Goal: Task Accomplishment & Management: Use online tool/utility

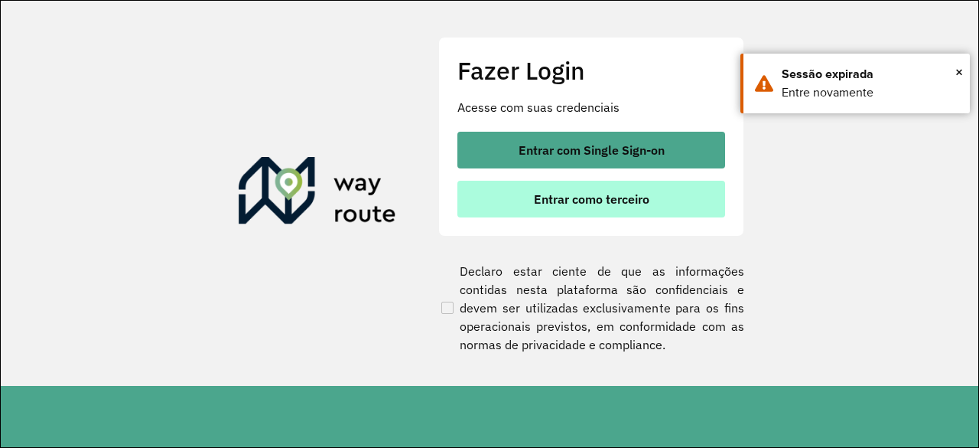
click at [600, 187] on button "Entrar como terceiro" at bounding box center [592, 199] width 268 height 37
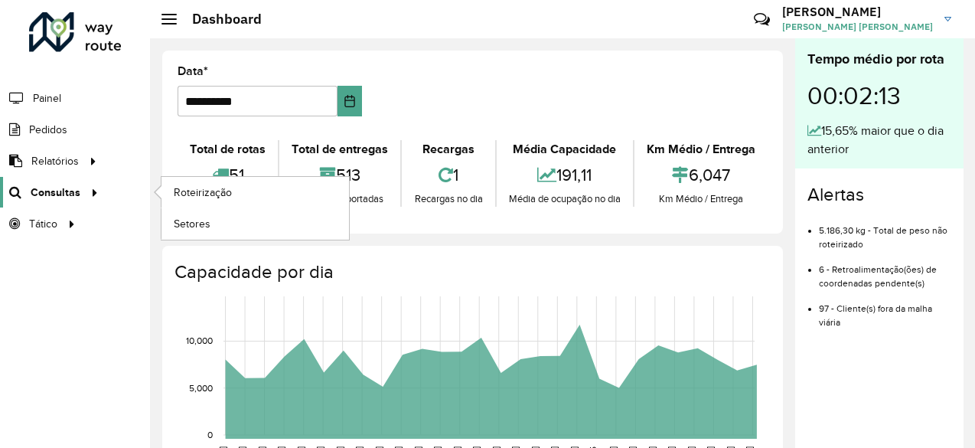
click at [74, 187] on span "Consultas" at bounding box center [56, 192] width 50 height 16
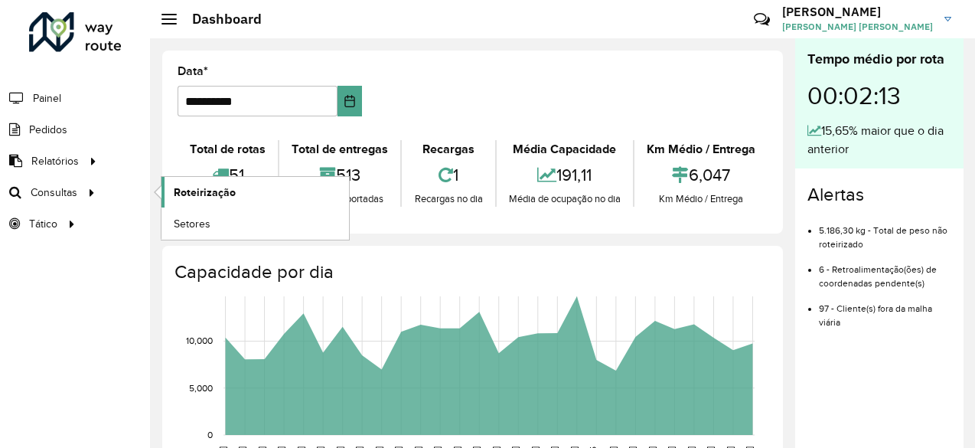
click at [219, 184] on span "Roteirização" at bounding box center [205, 192] width 62 height 16
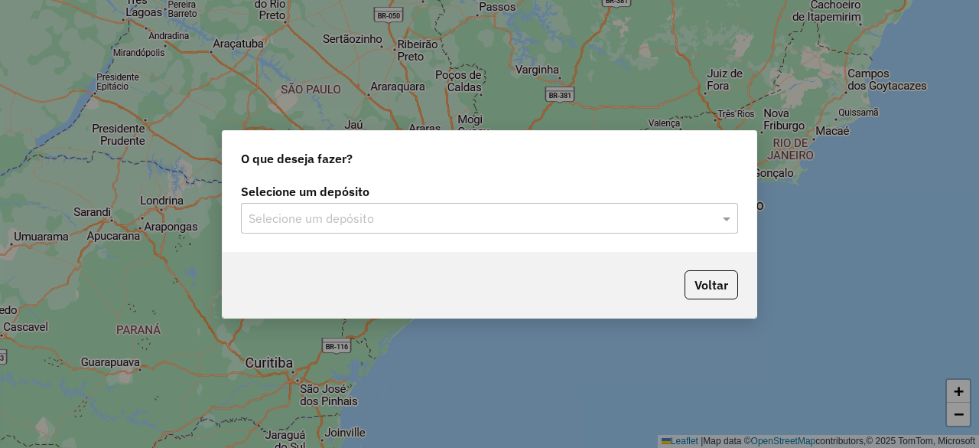
click at [567, 216] on input "text" at bounding box center [474, 219] width 451 height 18
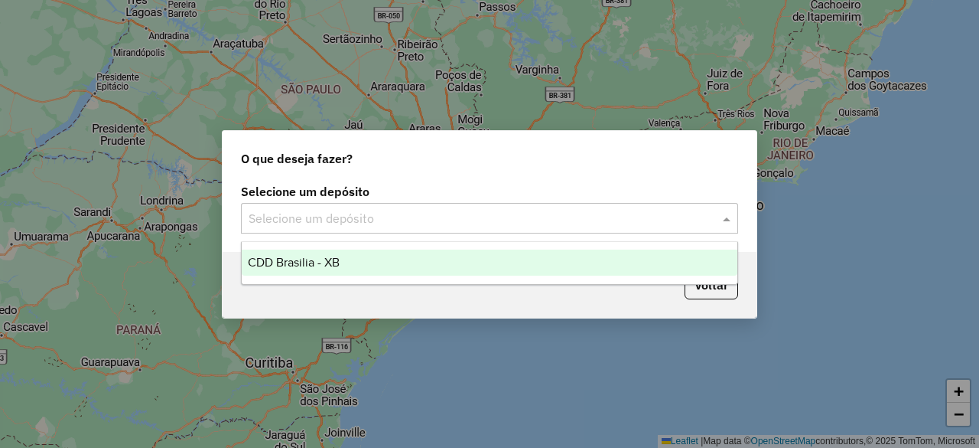
click at [513, 265] on div "CDD Brasilia - XB" at bounding box center [489, 262] width 495 height 26
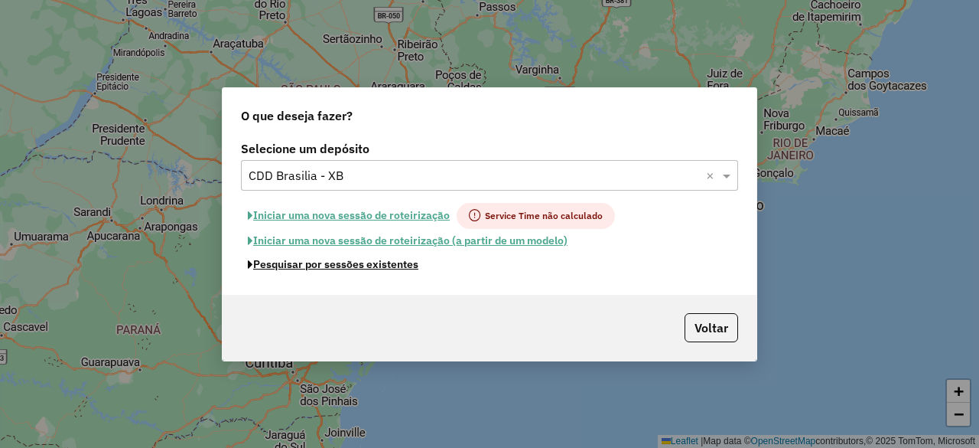
click at [386, 267] on button "Pesquisar por sessões existentes" at bounding box center [333, 264] width 184 height 24
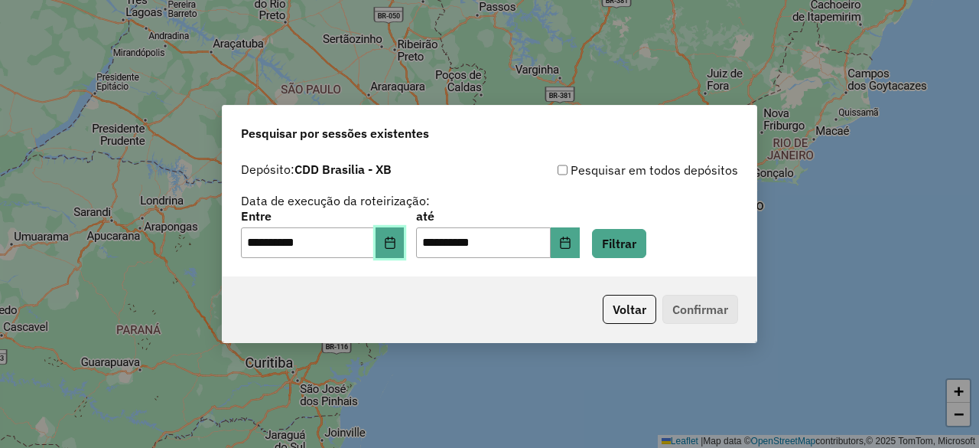
click at [392, 243] on button "Choose Date" at bounding box center [390, 242] width 29 height 31
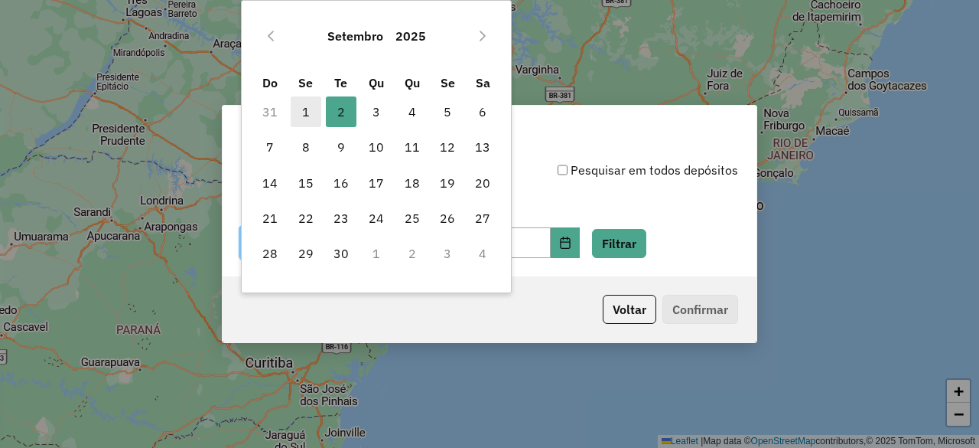
click at [299, 115] on span "1" at bounding box center [306, 111] width 31 height 31
type input "**********"
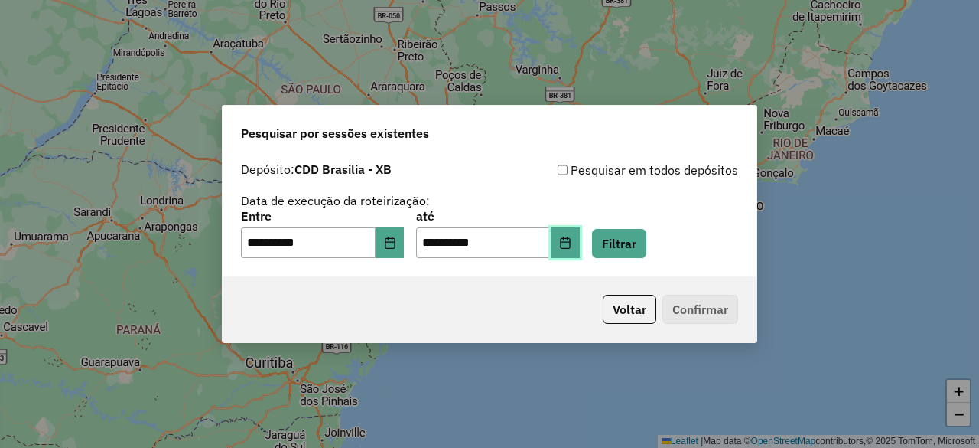
click at [570, 243] on icon "Choose Date" at bounding box center [565, 242] width 10 height 12
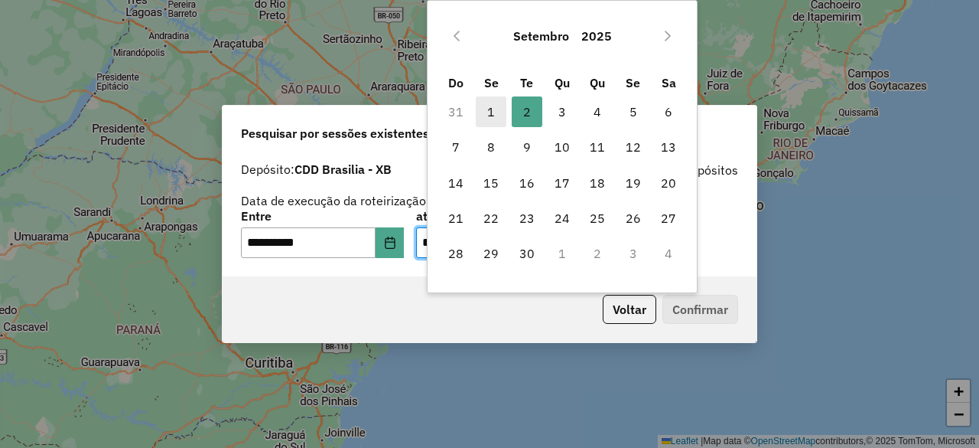
click at [497, 117] on span "1" at bounding box center [491, 111] width 31 height 31
type input "**********"
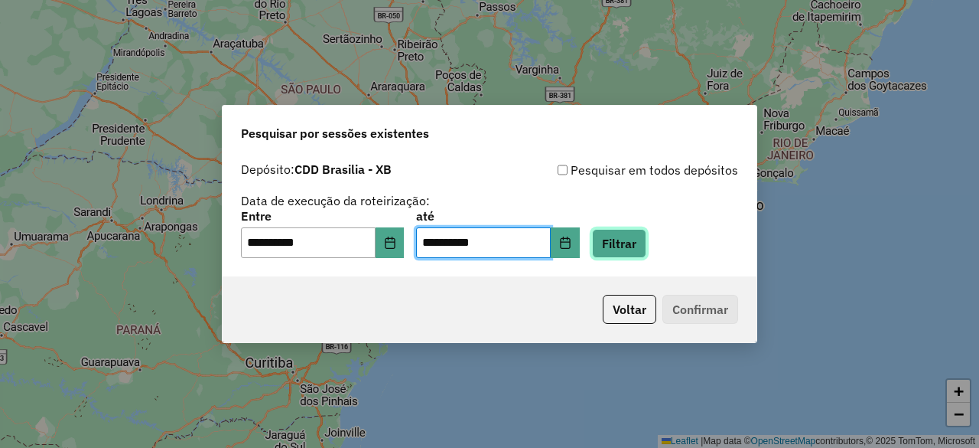
click at [646, 244] on button "Filtrar" at bounding box center [619, 243] width 54 height 29
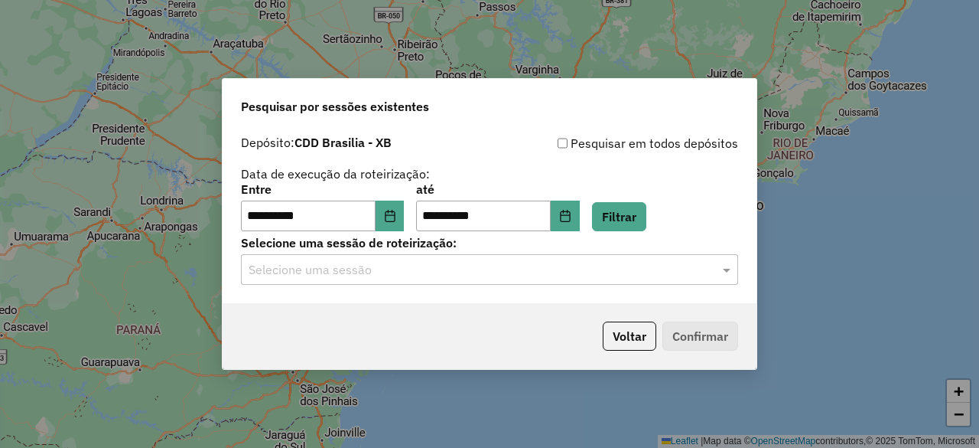
click at [600, 269] on input "text" at bounding box center [474, 270] width 451 height 18
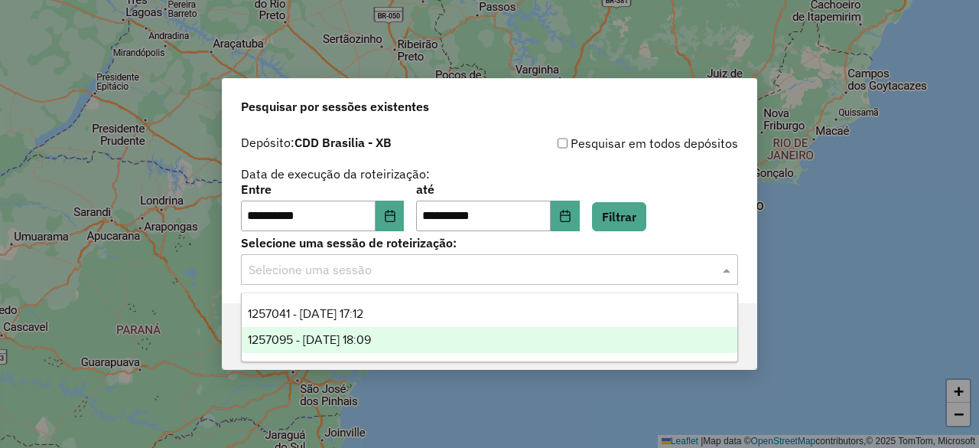
click at [511, 346] on div "1257095 - 01/09/2025 18:09" at bounding box center [489, 340] width 495 height 26
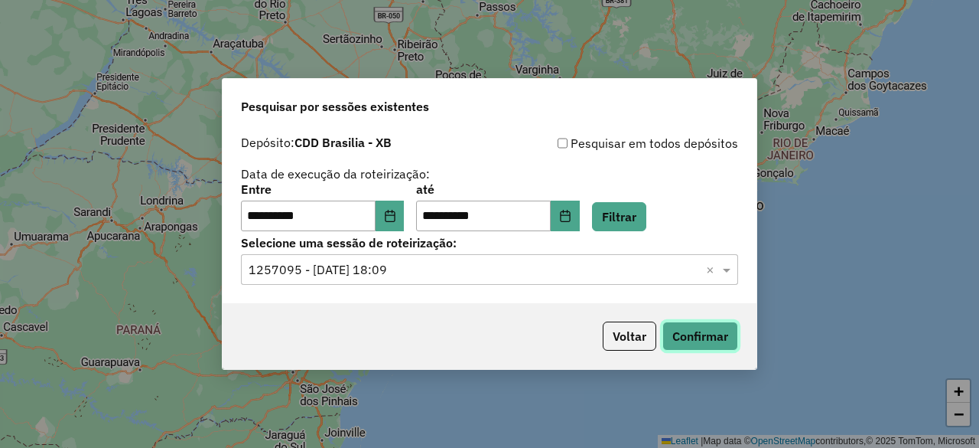
click at [684, 337] on button "Confirmar" at bounding box center [701, 335] width 76 height 29
click at [458, 270] on input "text" at bounding box center [474, 270] width 451 height 18
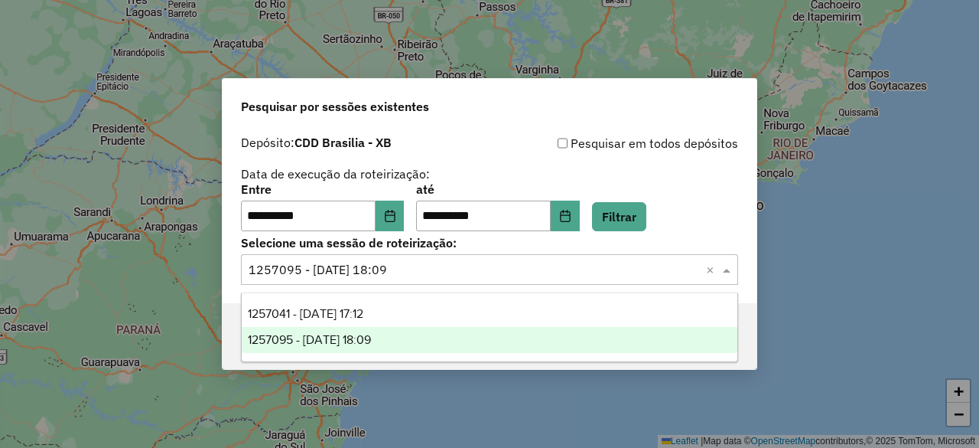
click at [415, 298] on ng-dropdown-panel "1257041 - 01/09/2025 17:12 1257095 - 01/09/2025 18:09" at bounding box center [489, 327] width 497 height 70
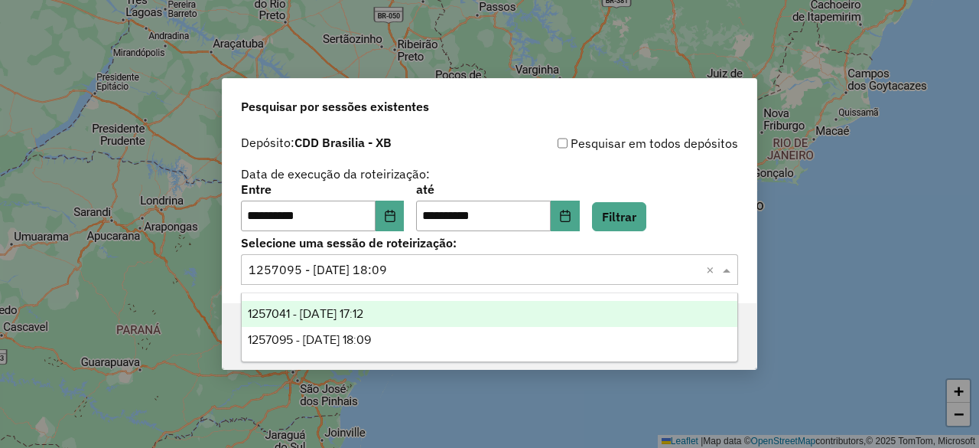
click at [410, 308] on div "1257041 - 01/09/2025 17:12" at bounding box center [489, 314] width 495 height 26
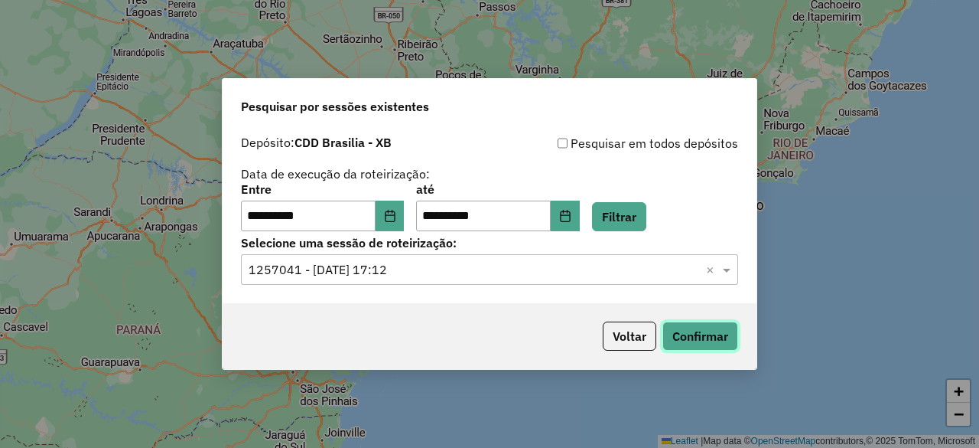
click at [702, 326] on button "Confirmar" at bounding box center [701, 335] width 76 height 29
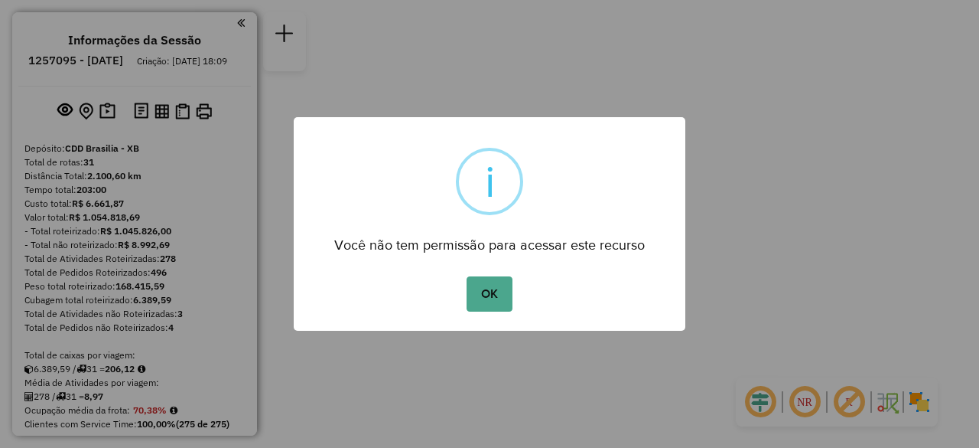
drag, startPoint x: 0, startPoint y: 0, endPoint x: 500, endPoint y: 303, distance: 584.3
click at [500, 301] on button "OK" at bounding box center [489, 293] width 45 height 35
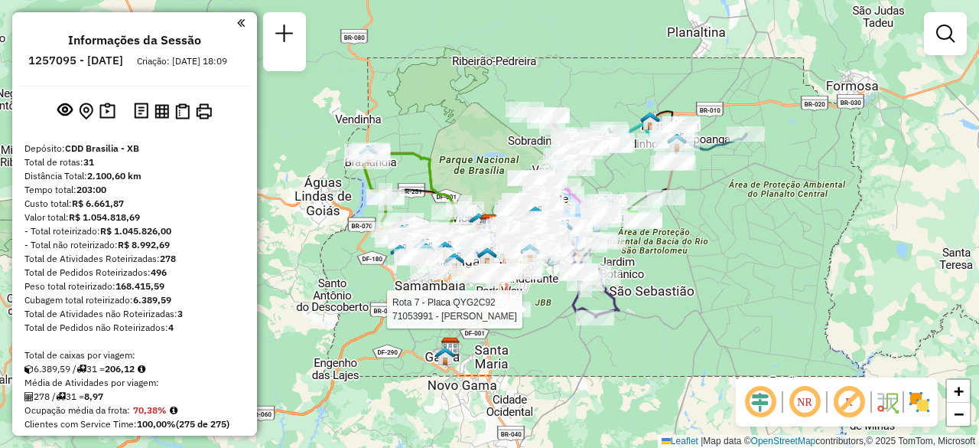
select select "**********"
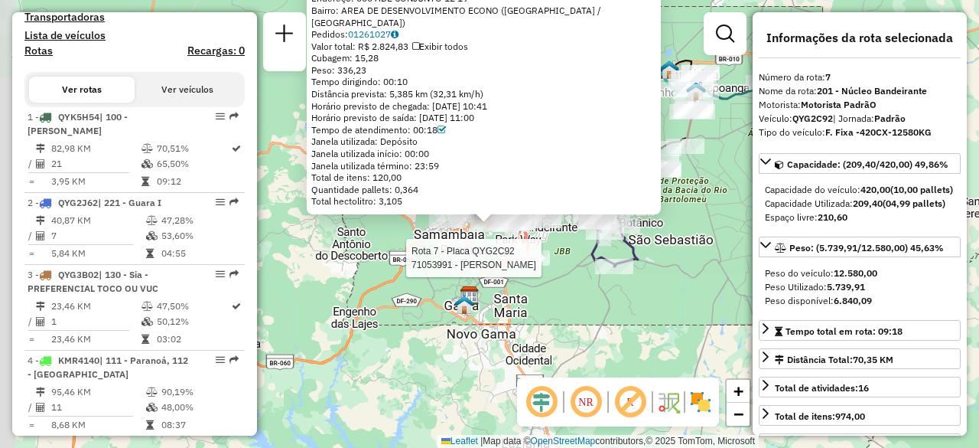
scroll to position [1125, 0]
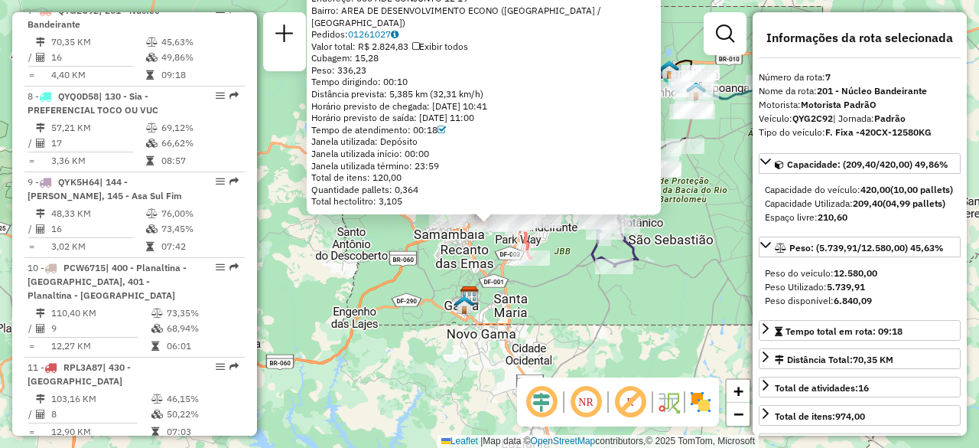
click at [705, 310] on div "71036961 - LCM BAR COMERCIO DE Tipo de cliente: 80 - Chopp/VIP (C) Endereço: 00…" at bounding box center [489, 224] width 979 height 448
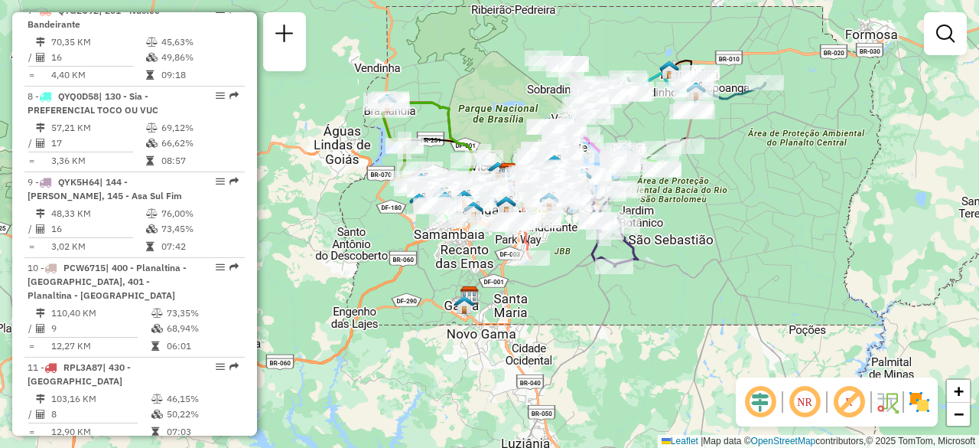
click at [568, 409] on div "Janela de atendimento Grade de atendimento Capacidade Transportadoras Veículos …" at bounding box center [489, 224] width 979 height 448
click at [816, 397] on em at bounding box center [805, 401] width 37 height 37
click at [757, 403] on em at bounding box center [760, 401] width 37 height 37
click at [813, 189] on div "Janela de atendimento Grade de atendimento Capacidade Transportadoras Veículos …" at bounding box center [489, 224] width 979 height 448
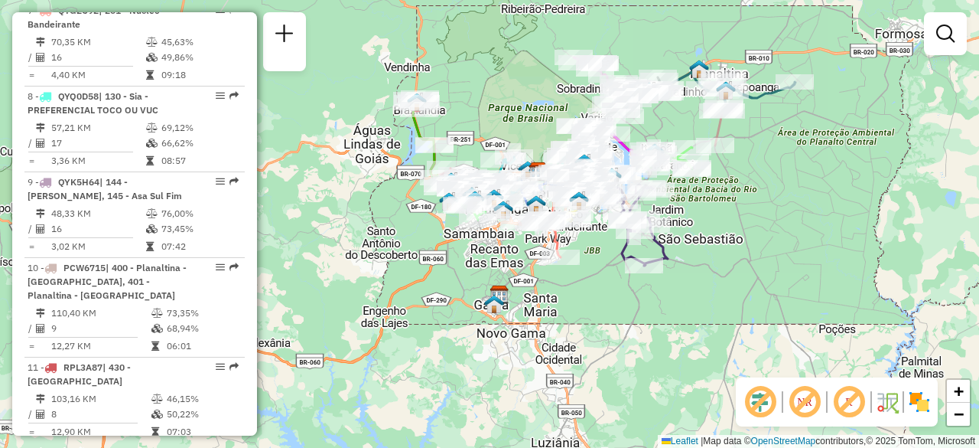
drag, startPoint x: 751, startPoint y: 205, endPoint x: 781, endPoint y: 204, distance: 29.8
click at [781, 204] on div "Janela de atendimento Grade de atendimento Capacidade Transportadoras Veículos …" at bounding box center [489, 224] width 979 height 448
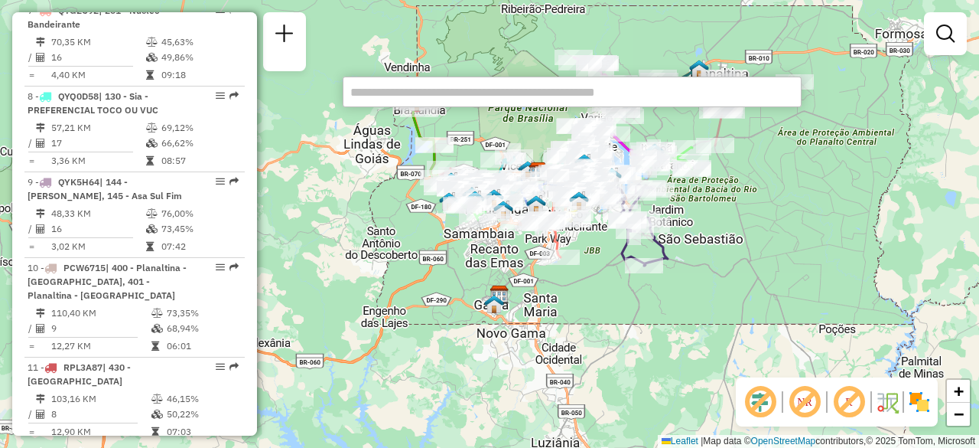
click at [898, 278] on div "Janela de atendimento Grade de atendimento Capacidade Transportadoras Veículos …" at bounding box center [489, 224] width 979 height 448
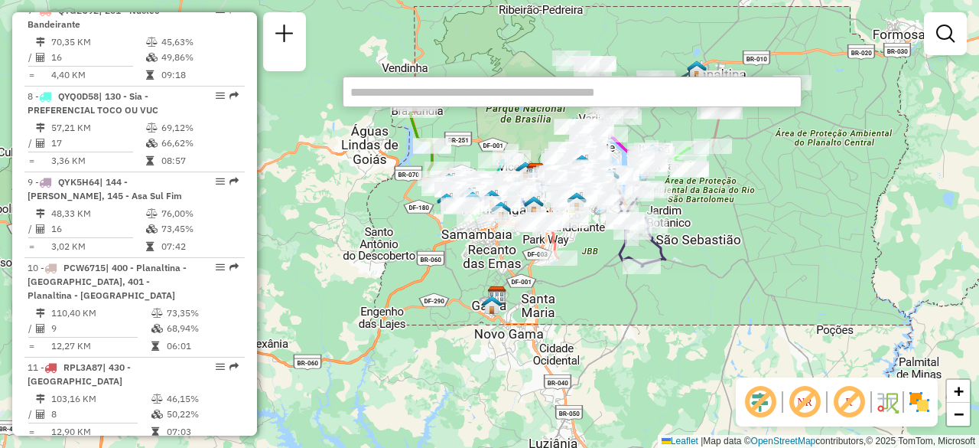
click at [835, 278] on div "Janela de atendimento Grade de atendimento Capacidade Transportadoras Veículos …" at bounding box center [489, 224] width 979 height 448
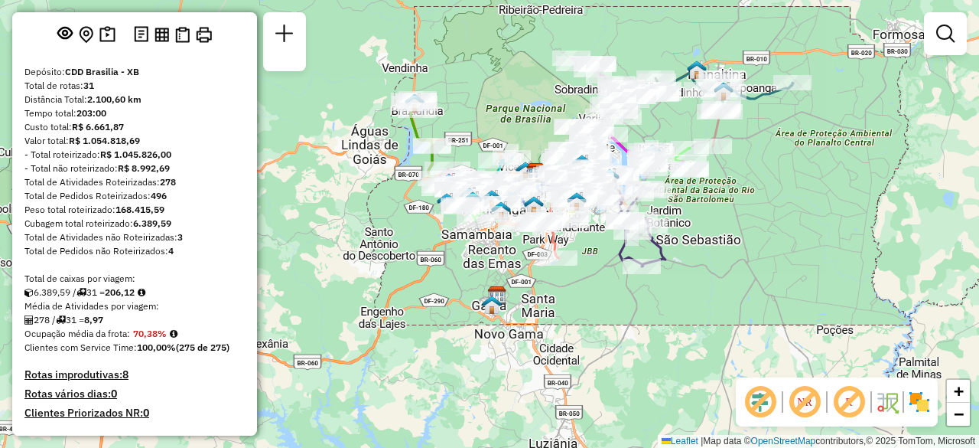
scroll to position [383, 0]
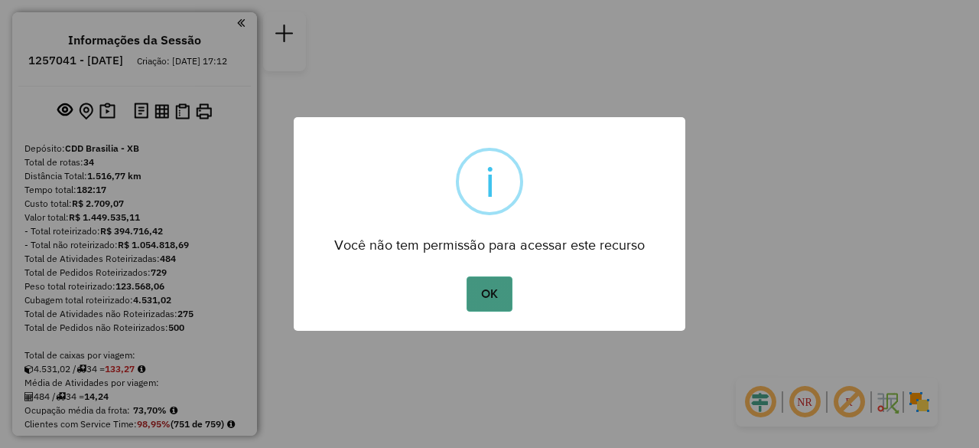
click at [490, 294] on button "OK" at bounding box center [489, 293] width 45 height 35
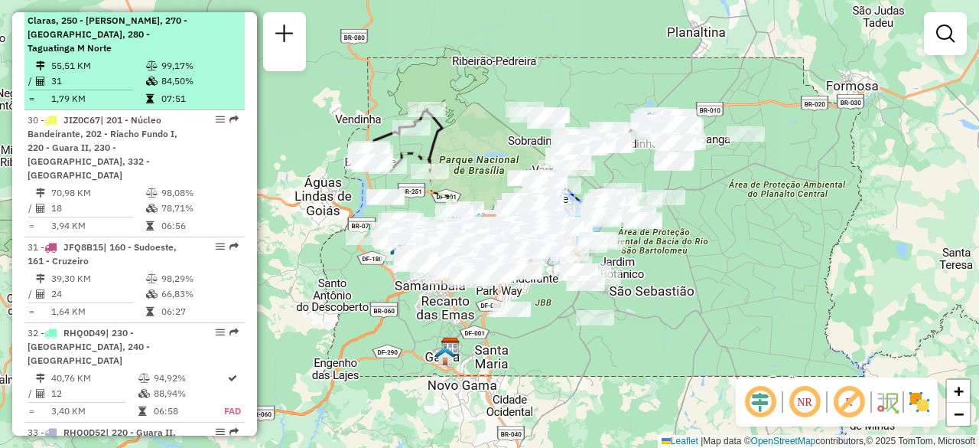
scroll to position [3366, 0]
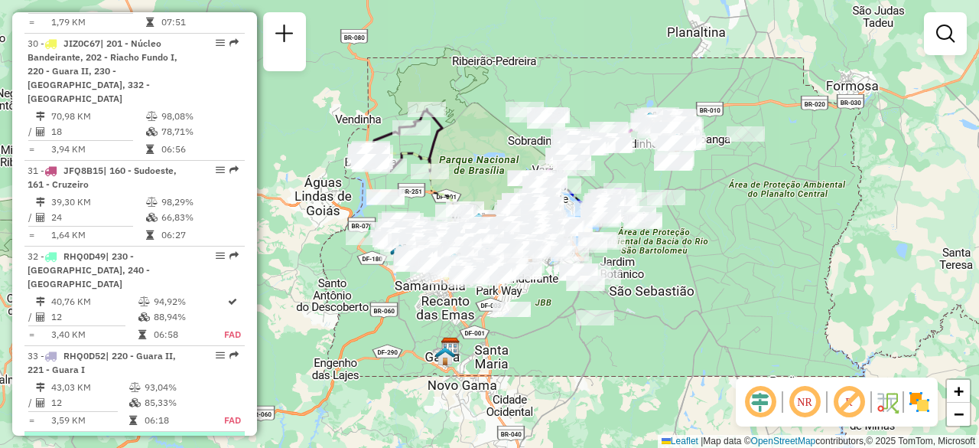
select select "**********"
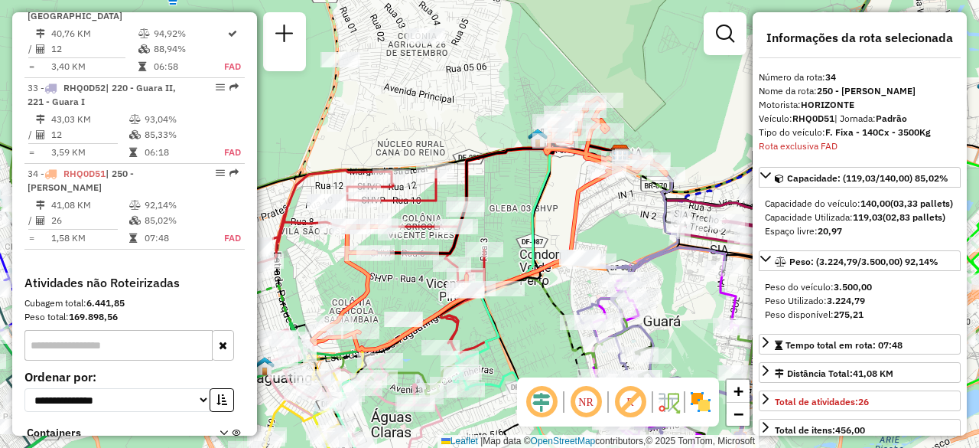
scroll to position [3405, 0]
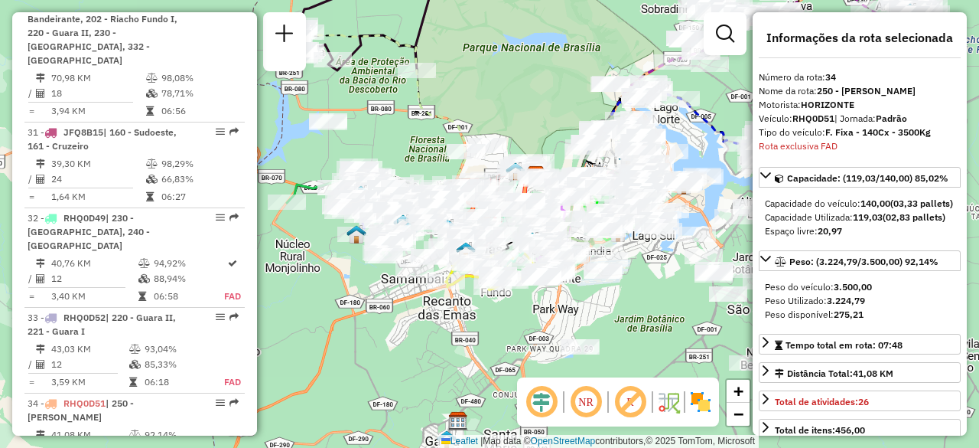
click at [588, 398] on em at bounding box center [586, 401] width 37 height 37
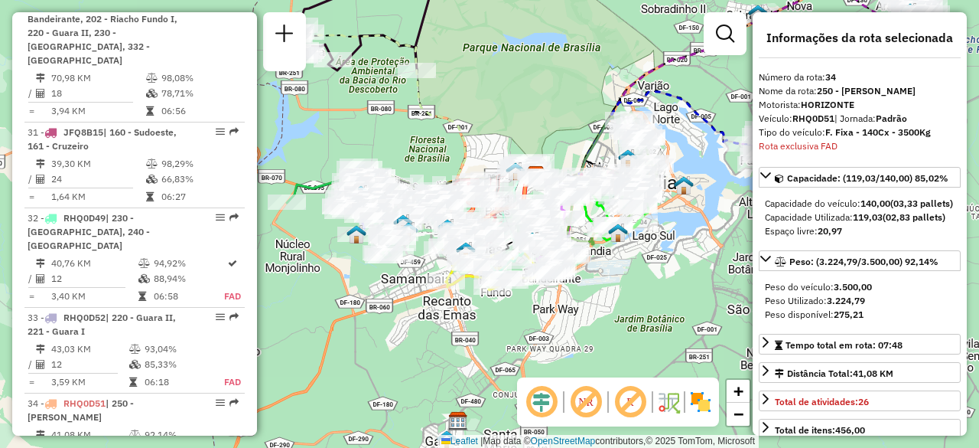
click at [536, 402] on em at bounding box center [541, 401] width 37 height 37
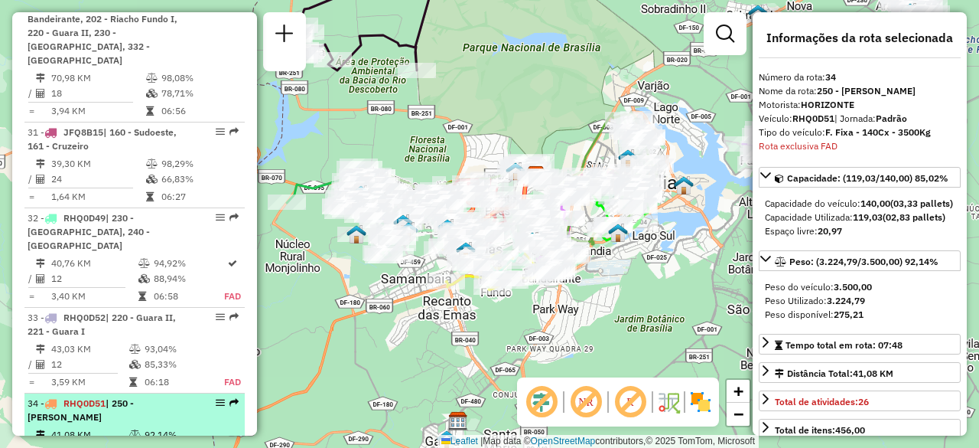
click at [216, 398] on em at bounding box center [220, 402] width 9 height 9
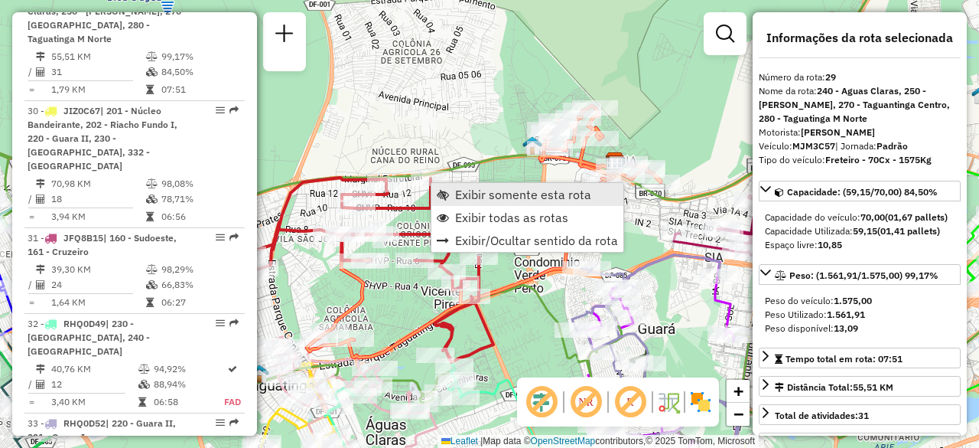
scroll to position [3157, 0]
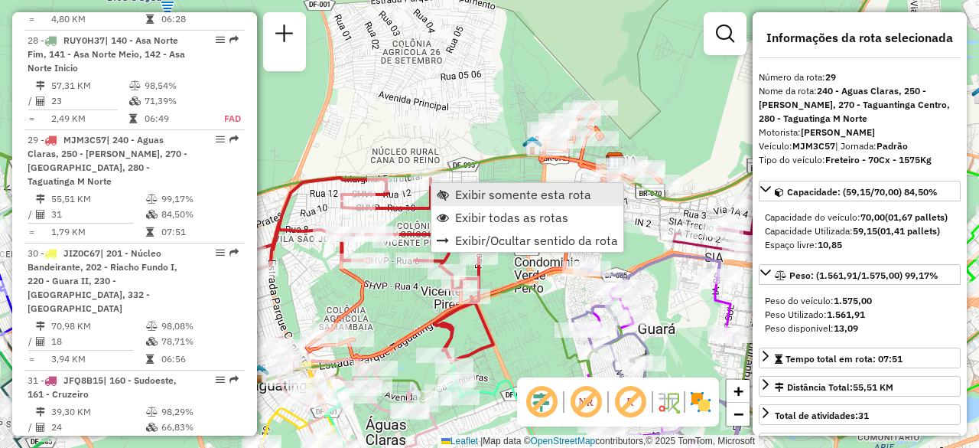
click at [485, 193] on span "Exibir somente esta rota" at bounding box center [523, 194] width 136 height 12
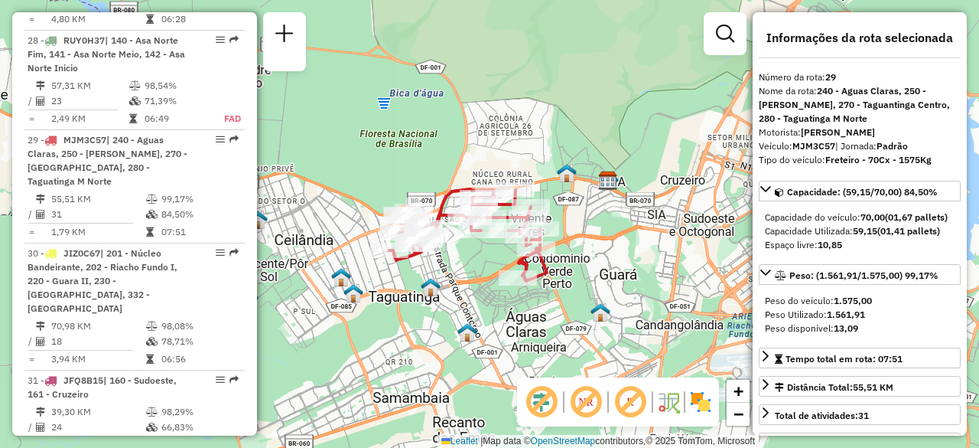
drag, startPoint x: 450, startPoint y: 266, endPoint x: 474, endPoint y: 265, distance: 23.7
click at [474, 265] on div "Janela de atendimento Grade de atendimento Capacidade Transportadoras Veículos …" at bounding box center [489, 224] width 979 height 448
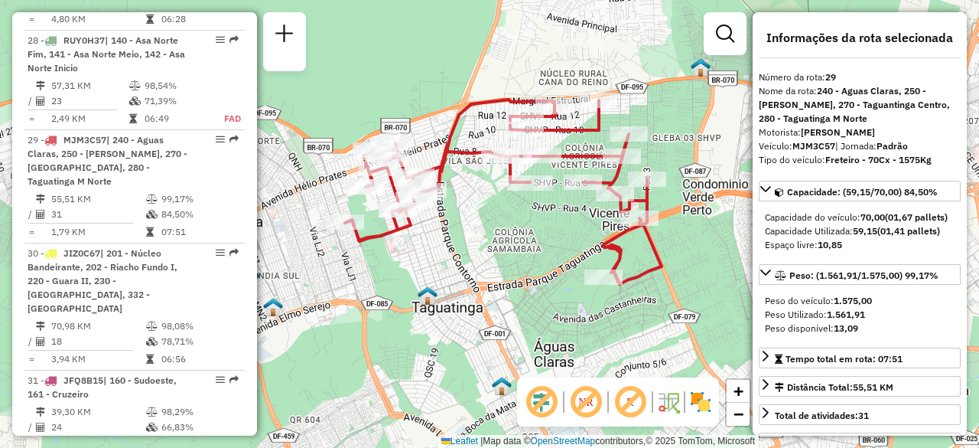
drag, startPoint x: 493, startPoint y: 265, endPoint x: 479, endPoint y: 249, distance: 21.2
click at [479, 249] on div "Janela de atendimento Grade de atendimento Capacidade Transportadoras Veículos …" at bounding box center [489, 224] width 979 height 448
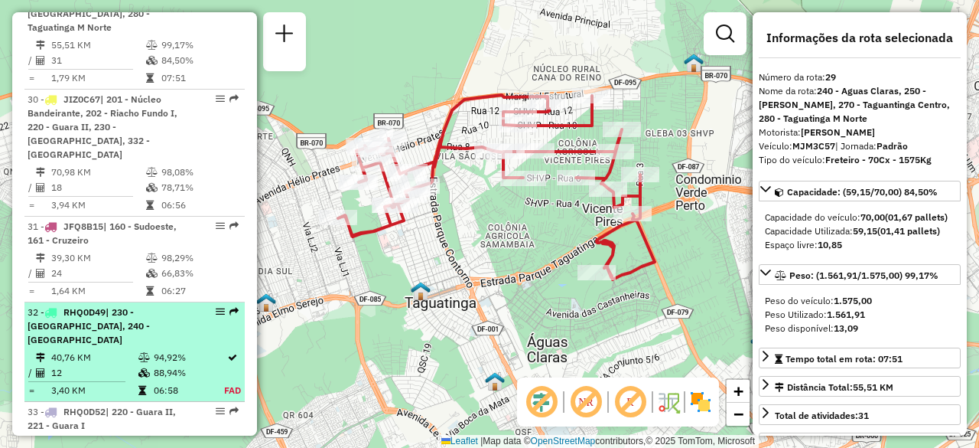
scroll to position [3539, 0]
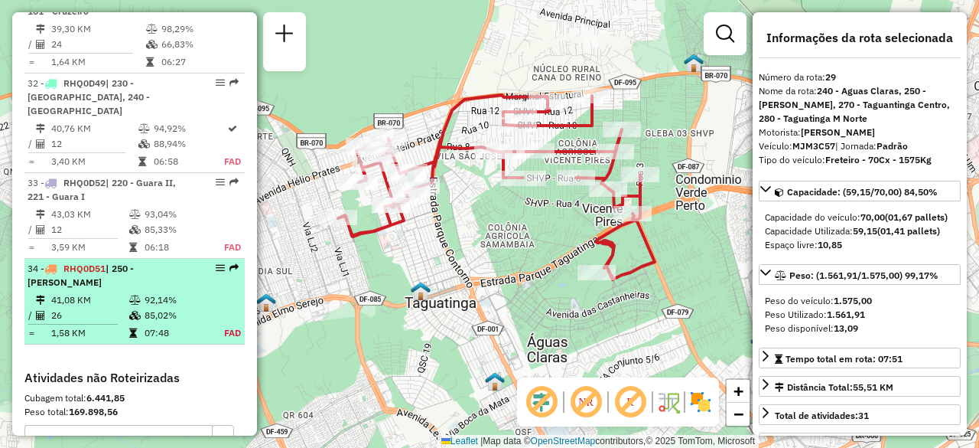
click at [129, 292] on td at bounding box center [136, 299] width 15 height 15
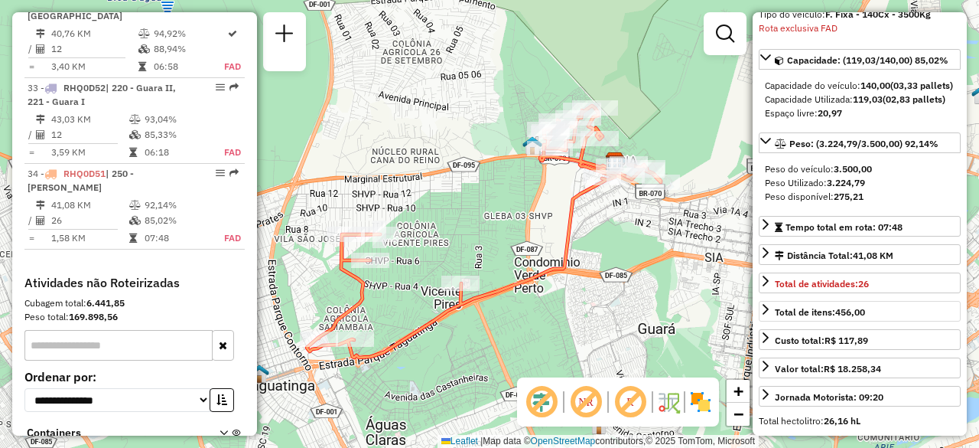
scroll to position [153, 0]
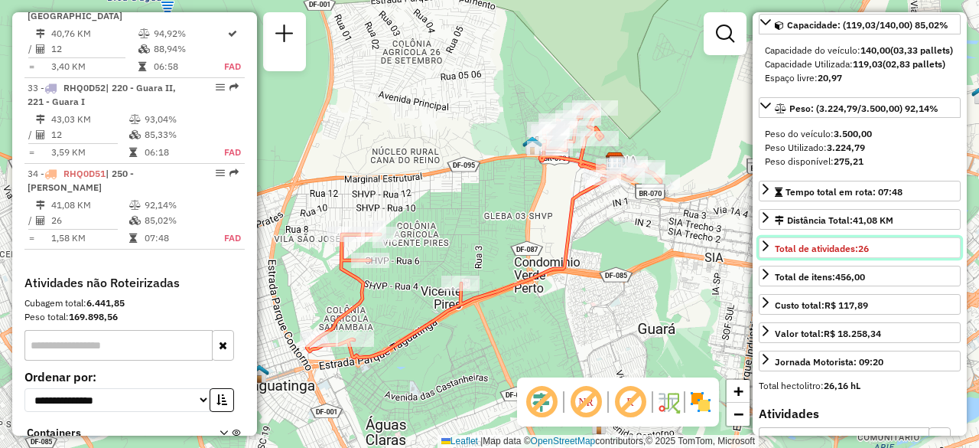
click at [770, 252] on icon at bounding box center [766, 245] width 12 height 12
click at [854, 254] on span "Total de atividades: 26" at bounding box center [822, 248] width 94 height 11
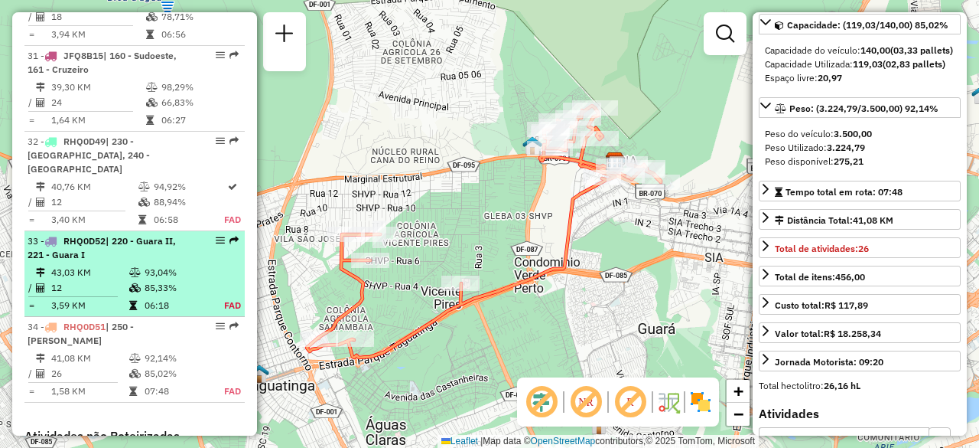
click at [166, 280] on td "85,33%" at bounding box center [176, 287] width 64 height 15
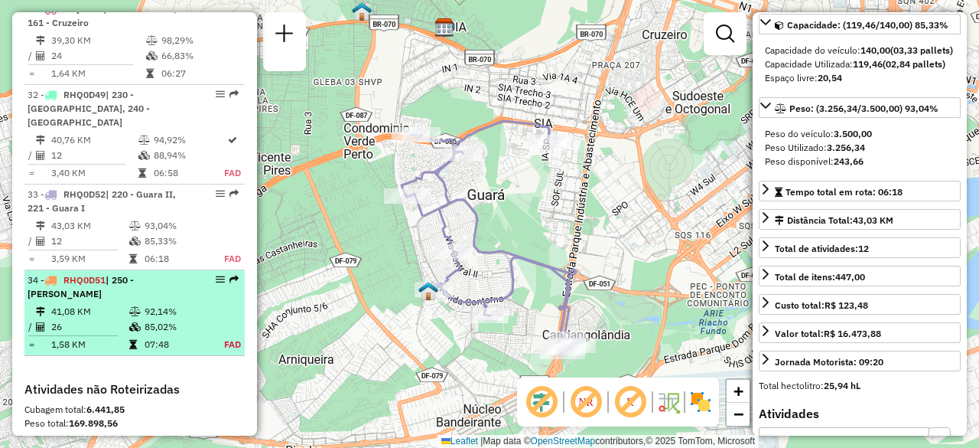
scroll to position [3554, 0]
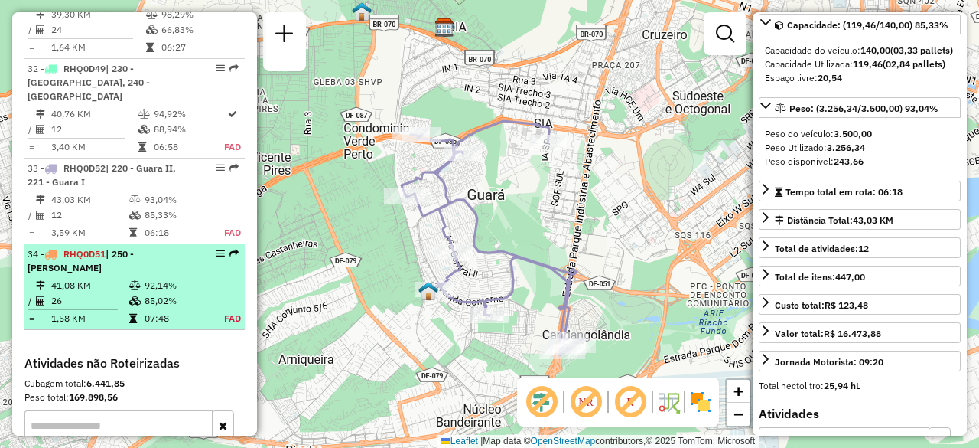
click at [104, 247] on div "34 - RHQ0D51 | 250 - Vicente Pires" at bounding box center [109, 261] width 162 height 28
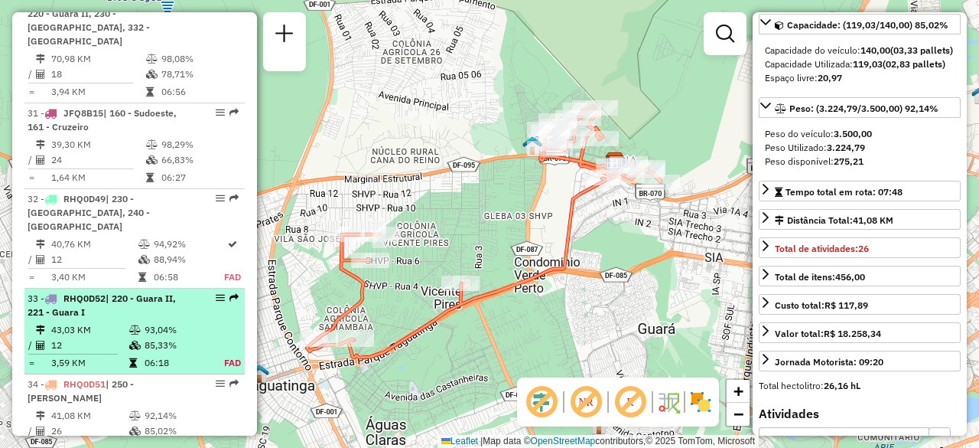
scroll to position [3405, 0]
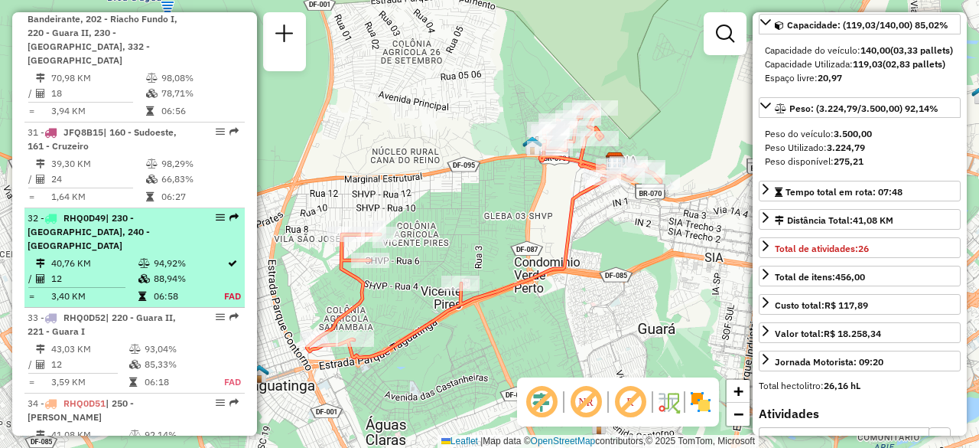
click at [124, 271] on td "12" at bounding box center [93, 278] width 87 height 15
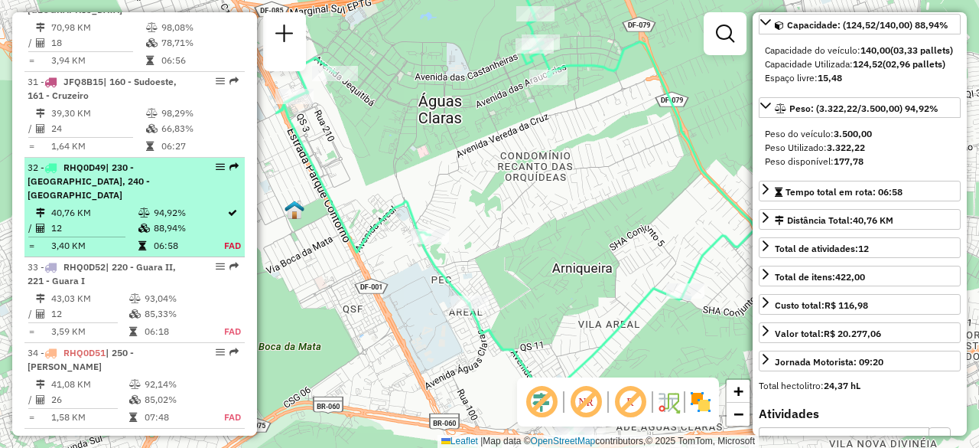
scroll to position [3468, 0]
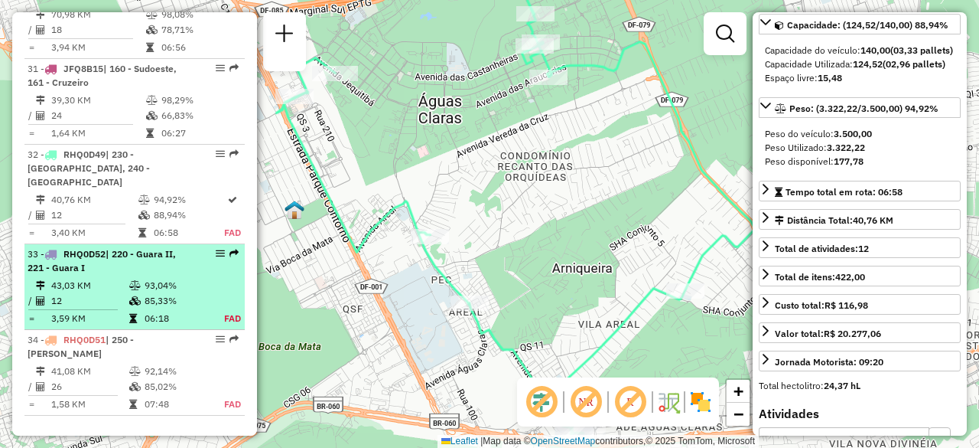
click at [124, 278] on td "43,03 KM" at bounding box center [89, 285] width 78 height 15
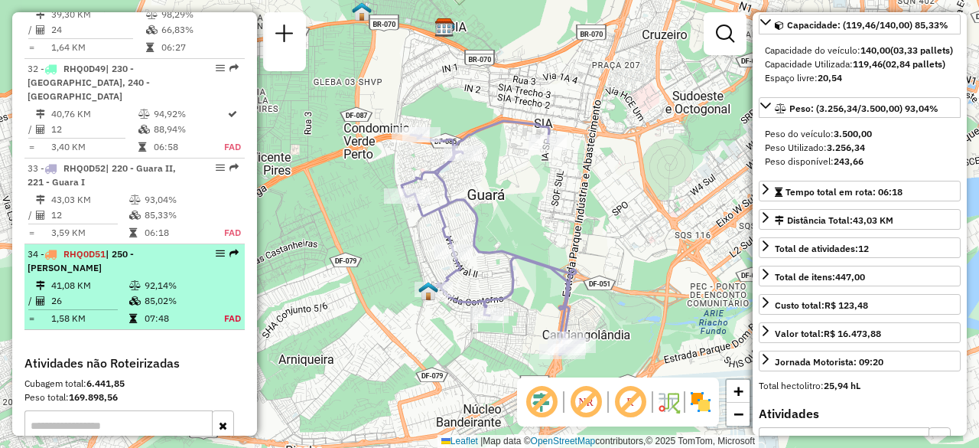
click at [124, 278] on td "41,08 KM" at bounding box center [89, 285] width 78 height 15
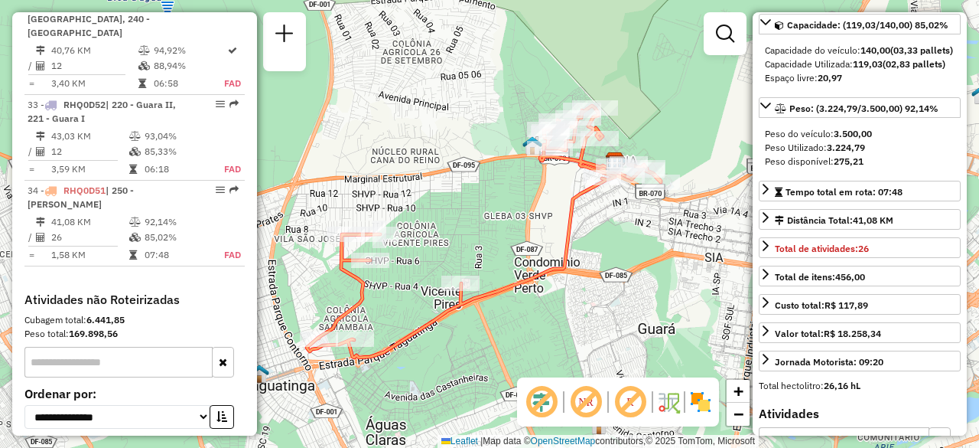
scroll to position [3634, 0]
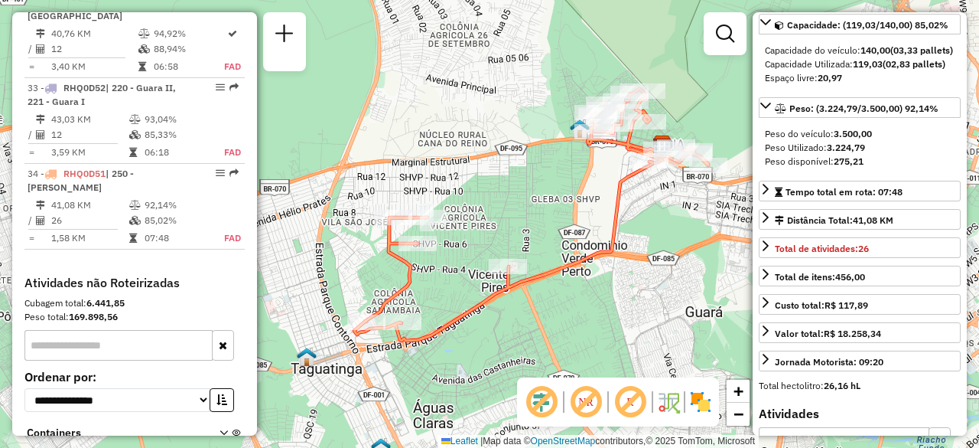
drag, startPoint x: 523, startPoint y: 209, endPoint x: 571, endPoint y: 192, distance: 50.3
click at [571, 192] on div "Janela de atendimento Grade de atendimento Capacidade Transportadoras Veículos …" at bounding box center [489, 224] width 979 height 448
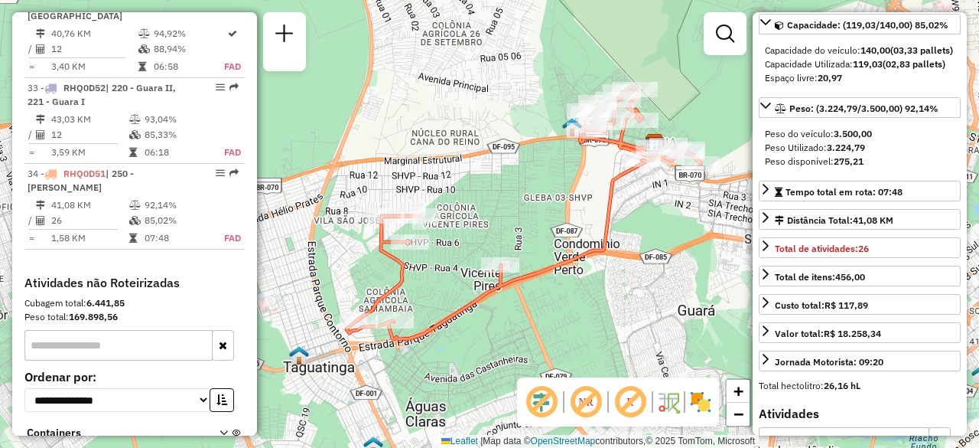
drag, startPoint x: 551, startPoint y: 194, endPoint x: 543, endPoint y: 192, distance: 7.8
click at [543, 192] on div "Janela de atendimento Grade de atendimento Capacidade Transportadoras Veículos …" at bounding box center [489, 224] width 979 height 448
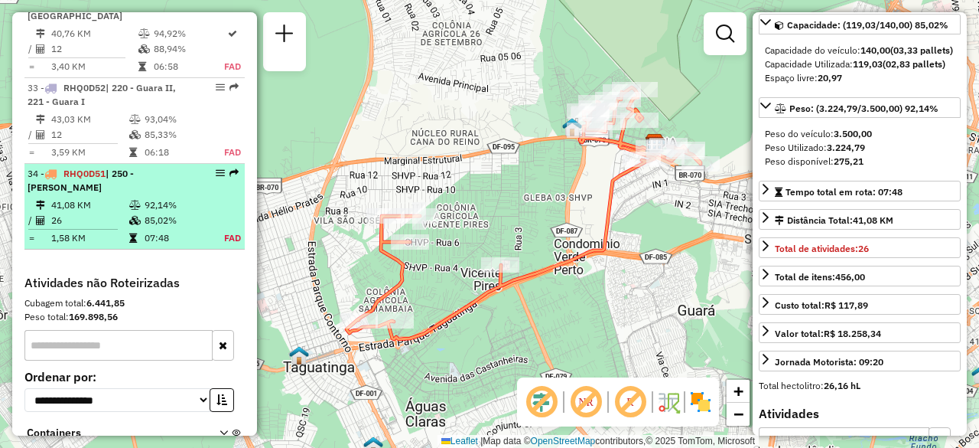
click at [149, 213] on td "85,02%" at bounding box center [176, 220] width 64 height 15
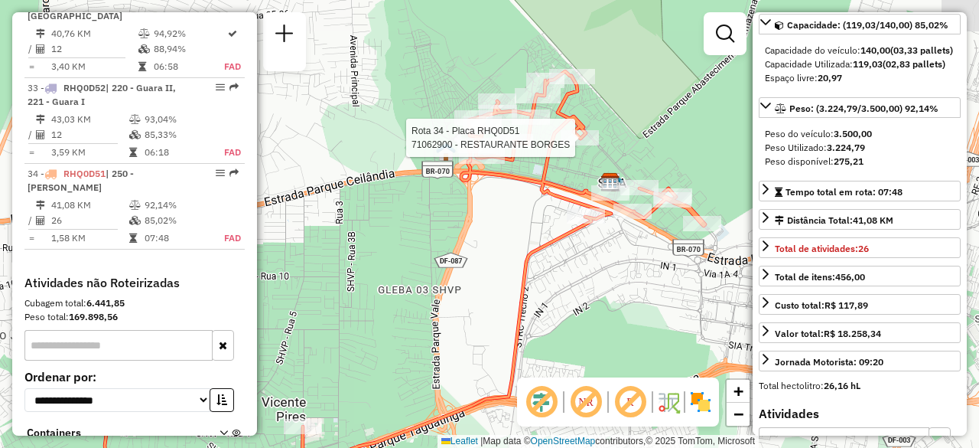
drag, startPoint x: 611, startPoint y: 134, endPoint x: 571, endPoint y: 148, distance: 42.1
click at [571, 145] on div at bounding box center [580, 137] width 38 height 15
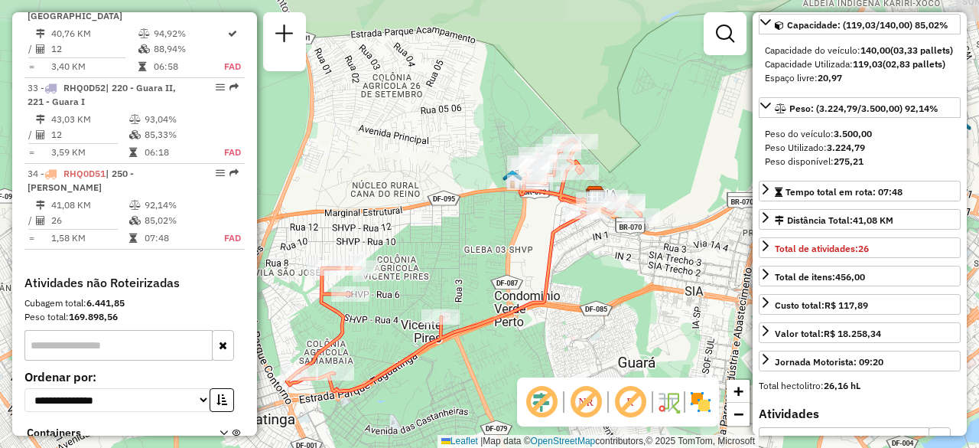
drag, startPoint x: 412, startPoint y: 232, endPoint x: 448, endPoint y: 222, distance: 38.0
click at [448, 222] on div "Janela de atendimento Grade de atendimento Capacidade Transportadoras Veículos …" at bounding box center [489, 224] width 979 height 448
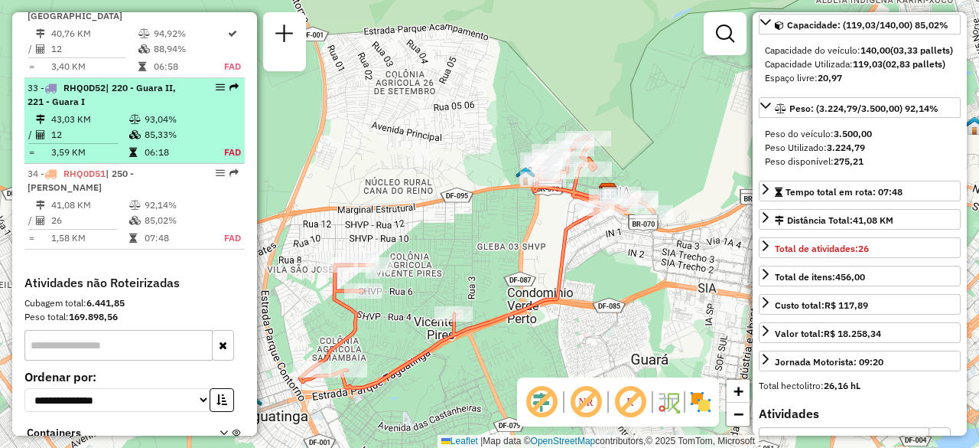
scroll to position [3481, 0]
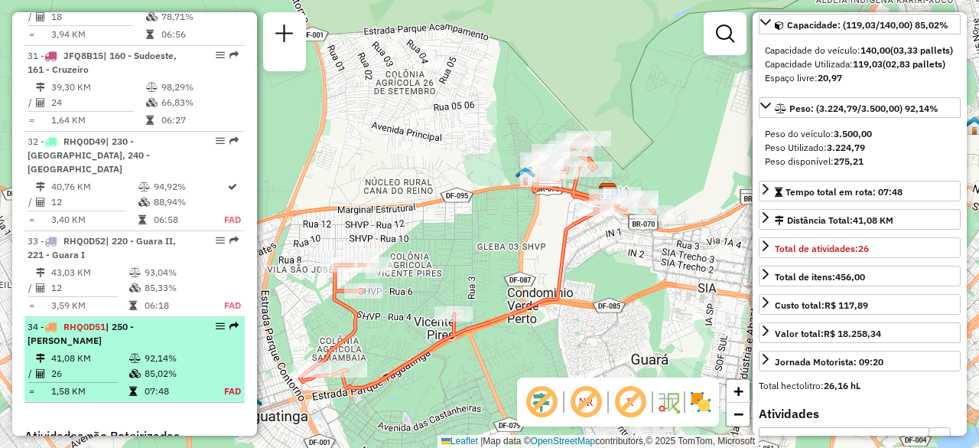
click at [93, 350] on td "41,08 KM" at bounding box center [89, 357] width 78 height 15
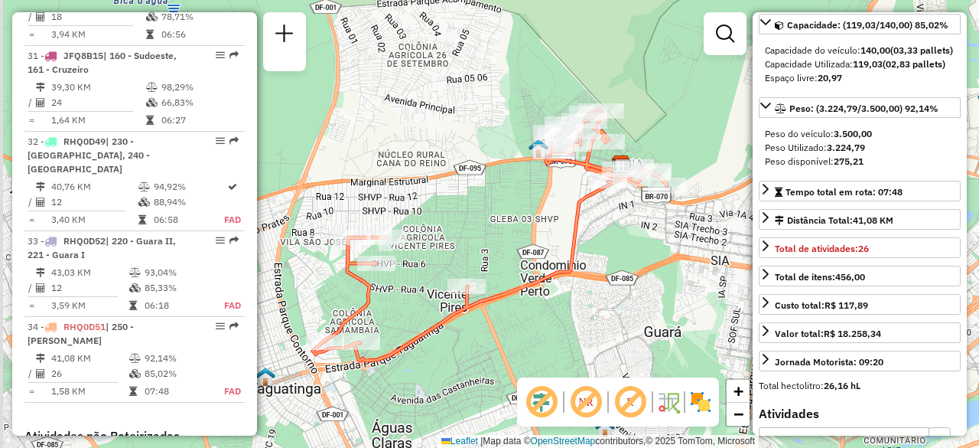
drag, startPoint x: 461, startPoint y: 104, endPoint x: 477, endPoint y: 105, distance: 16.8
click at [477, 105] on div "Janela de atendimento Grade de atendimento Capacidade Transportadoras Veículos …" at bounding box center [489, 224] width 979 height 448
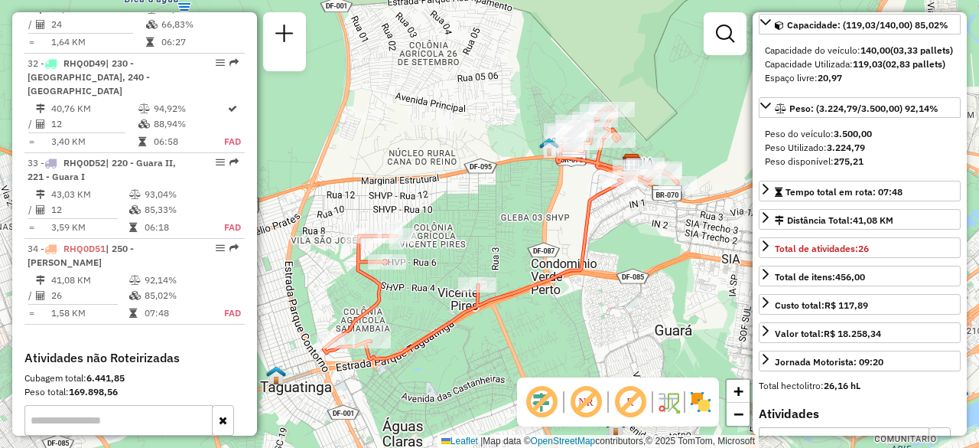
scroll to position [3634, 0]
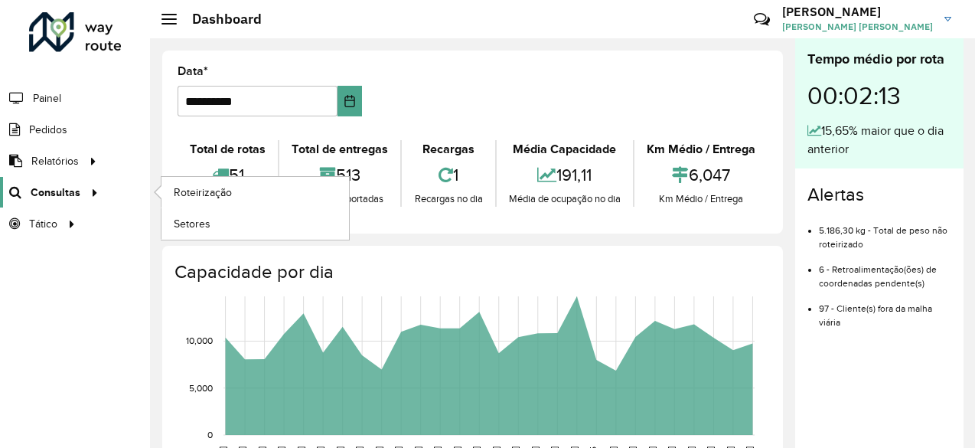
click at [80, 191] on div at bounding box center [91, 192] width 23 height 16
click at [192, 186] on span "Roteirização" at bounding box center [205, 192] width 62 height 16
drag, startPoint x: 84, startPoint y: 192, endPoint x: 190, endPoint y: 200, distance: 105.9
click at [84, 192] on icon at bounding box center [89, 191] width 13 height 23
click at [222, 198] on span "Roteirização" at bounding box center [205, 192] width 62 height 16
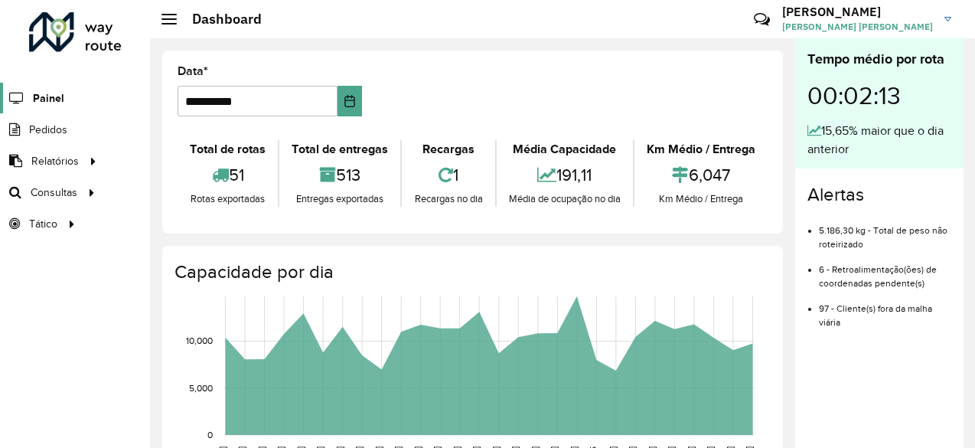
click at [57, 96] on span "Painel" at bounding box center [48, 98] width 31 height 16
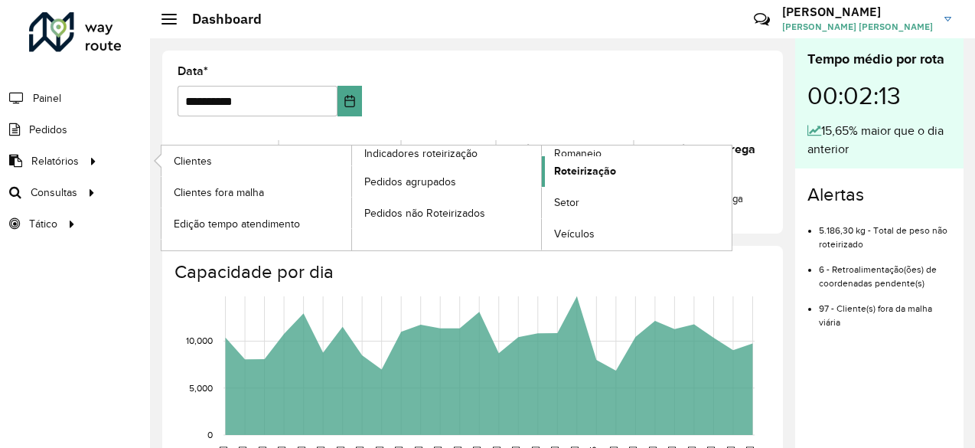
click at [600, 169] on span "Roteirização" at bounding box center [585, 171] width 62 height 16
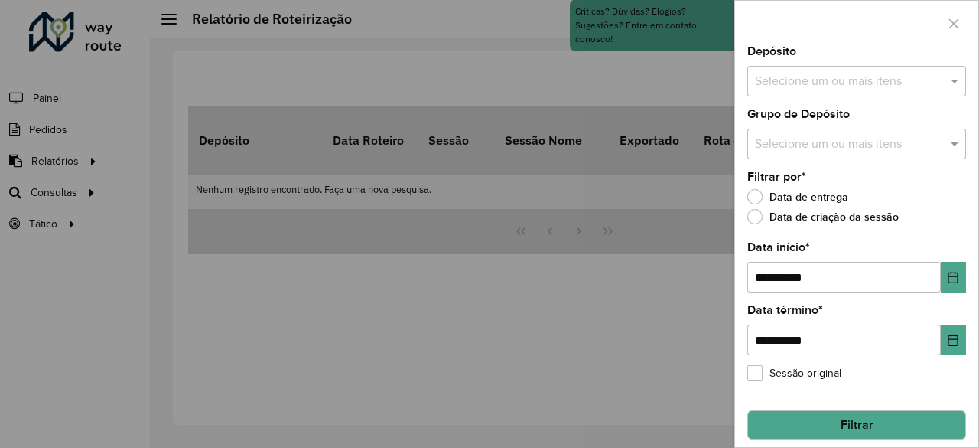
click at [822, 76] on input "text" at bounding box center [849, 82] width 196 height 18
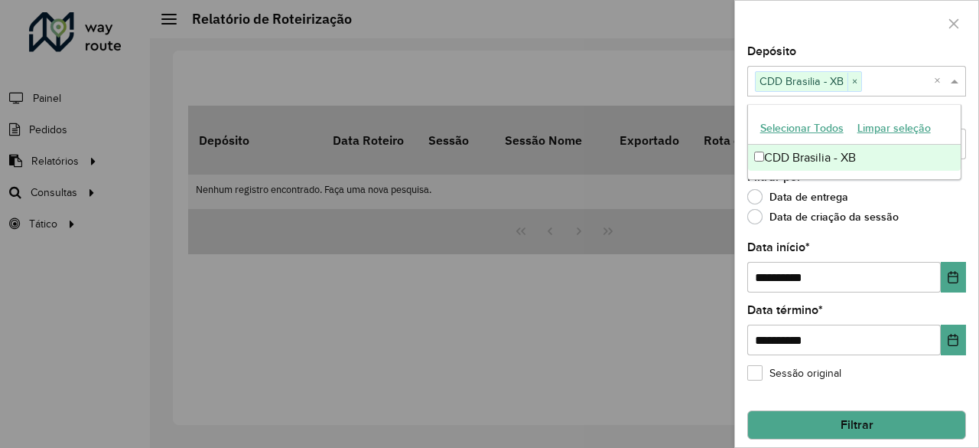
click at [921, 192] on div "Data de entrega" at bounding box center [857, 200] width 219 height 18
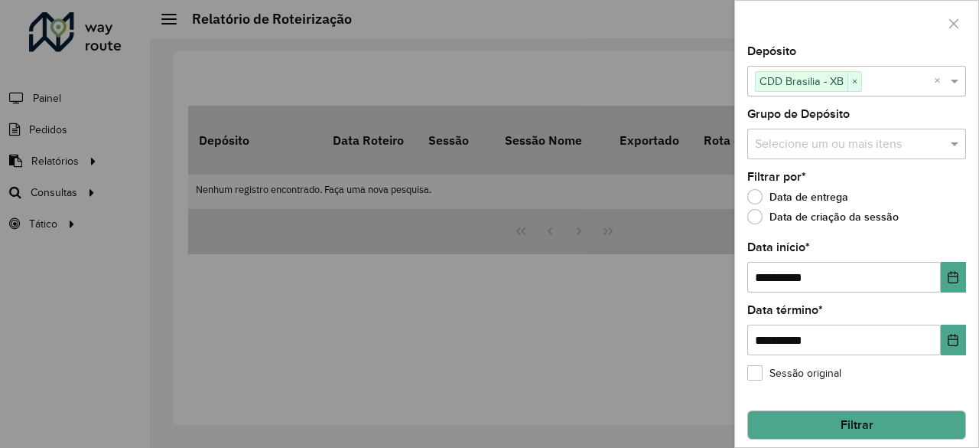
click at [891, 139] on input "text" at bounding box center [849, 144] width 196 height 18
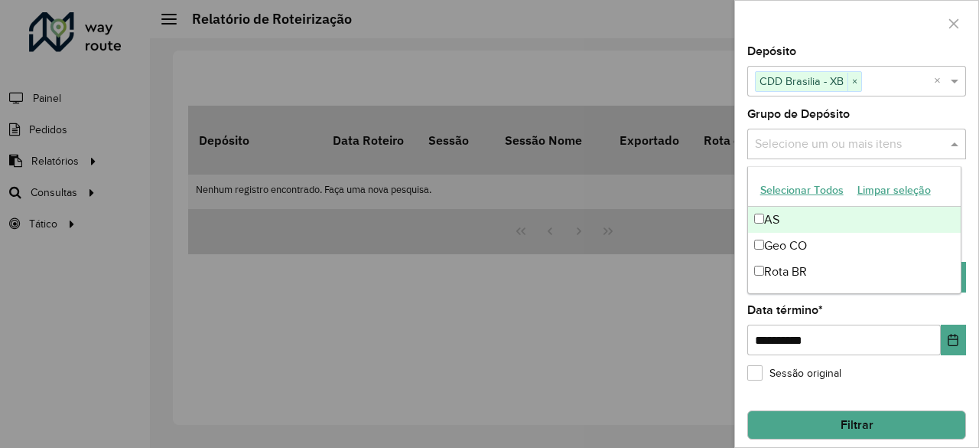
click at [906, 118] on div "Grupo de Depósito Selecione um ou mais itens" at bounding box center [857, 134] width 219 height 50
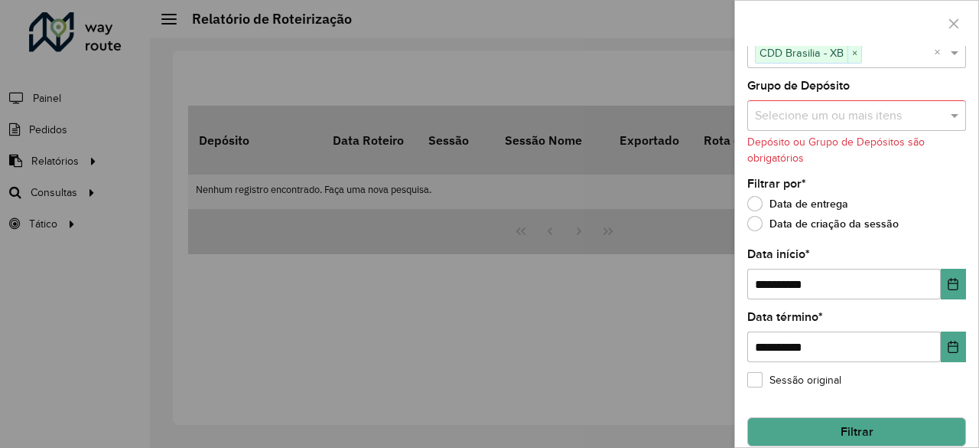
scroll to position [44, 0]
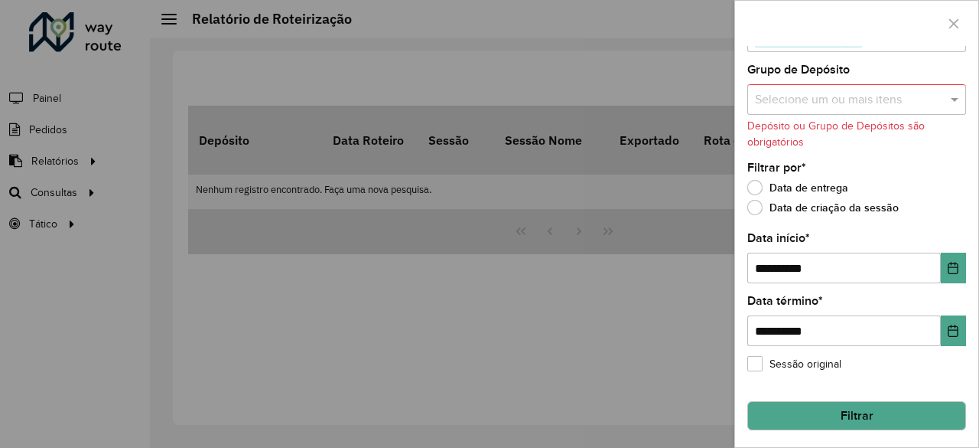
click at [878, 411] on button "Filtrar" at bounding box center [857, 415] width 219 height 29
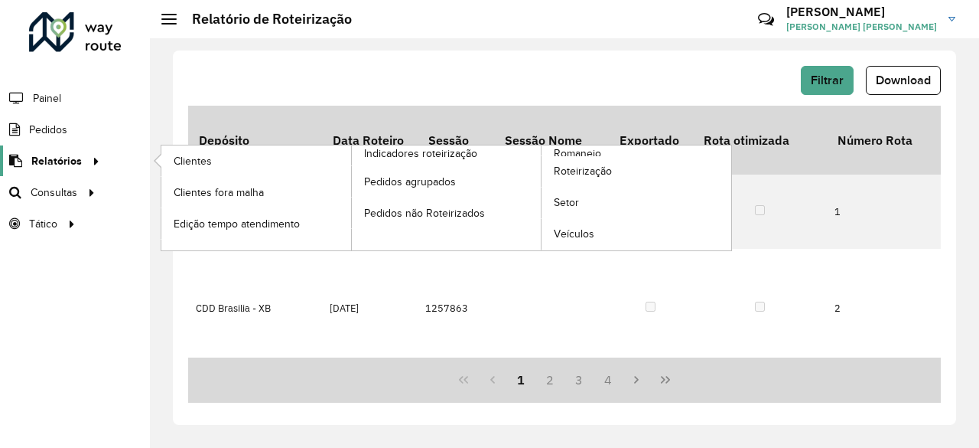
click at [87, 166] on icon at bounding box center [93, 159] width 13 height 23
click at [581, 235] on span "Veículos" at bounding box center [575, 234] width 43 height 16
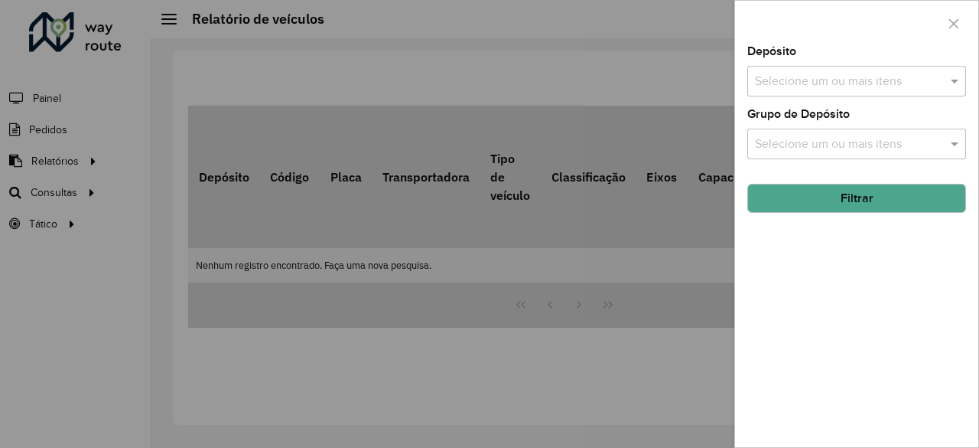
click at [894, 80] on input "text" at bounding box center [849, 82] width 196 height 18
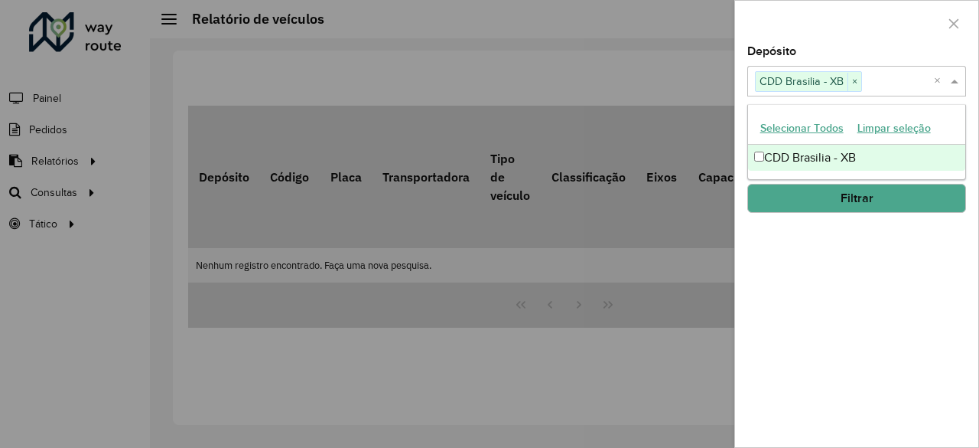
click at [872, 262] on div "Depósito Selecione um ou mais itens CDD Brasilia - XB × × Grupo de Depósito Sel…" at bounding box center [856, 246] width 243 height 401
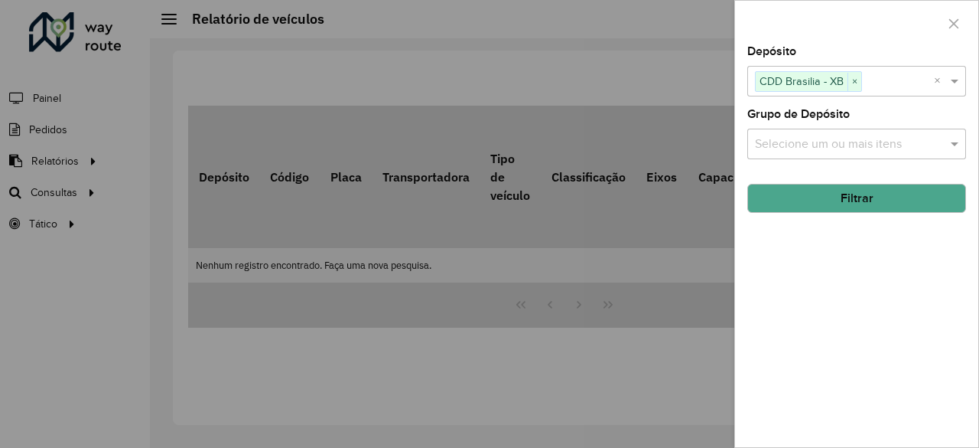
click at [891, 146] on input "text" at bounding box center [849, 144] width 196 height 18
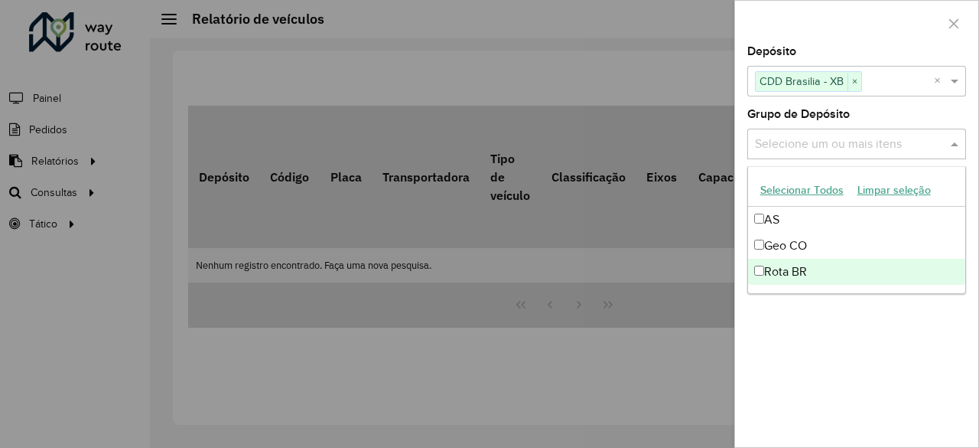
click at [875, 321] on div "Depósito Selecione um ou mais itens CDD Brasilia - XB × × Grupo de Depósito Sel…" at bounding box center [856, 246] width 243 height 401
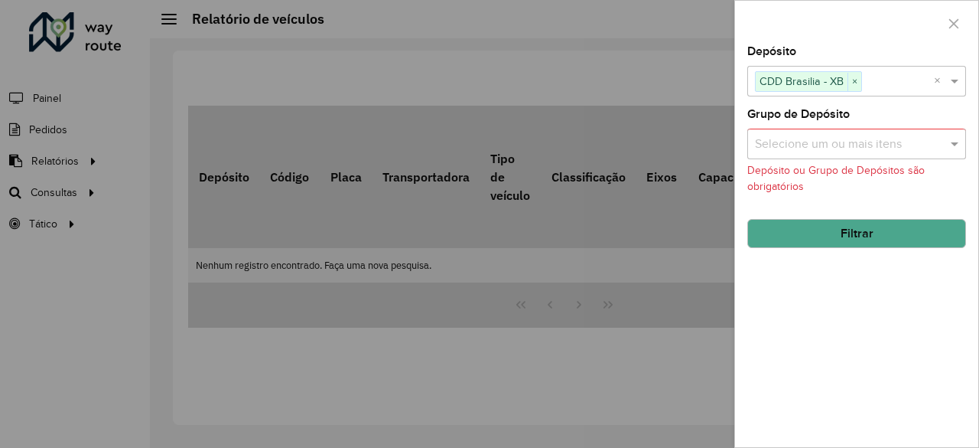
click at [861, 239] on button "Filtrar" at bounding box center [857, 233] width 219 height 29
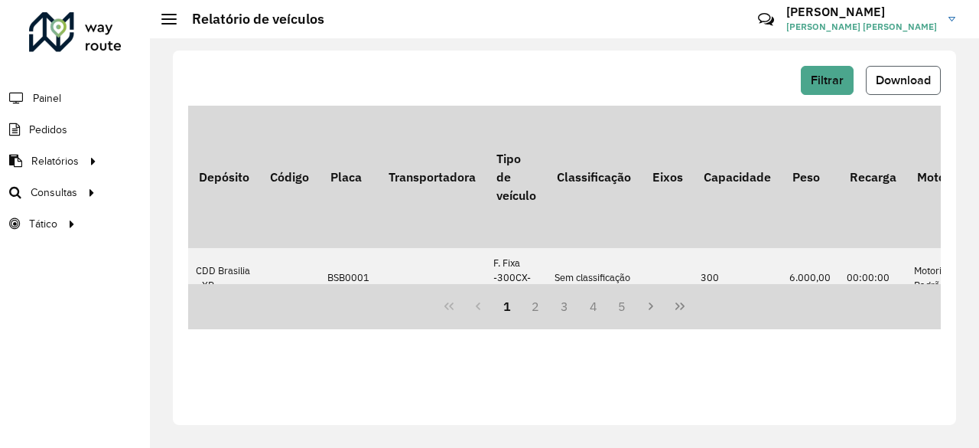
click at [909, 79] on span "Download" at bounding box center [903, 79] width 55 height 13
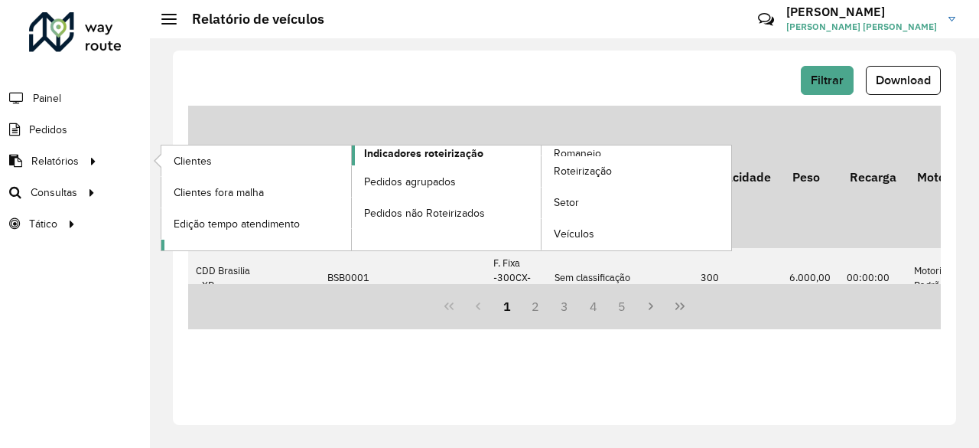
click at [423, 154] on span "Indicadores roteirização" at bounding box center [423, 153] width 119 height 16
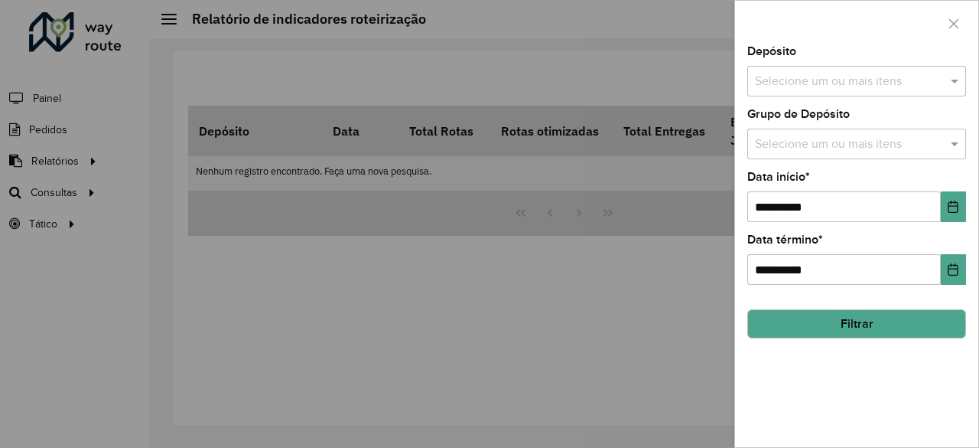
click at [814, 90] on div "Selecione um ou mais itens" at bounding box center [857, 81] width 219 height 31
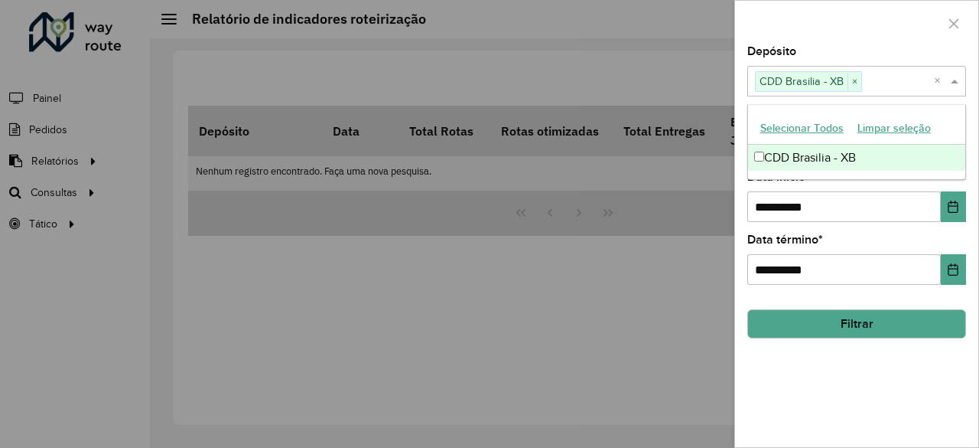
drag, startPoint x: 902, startPoint y: 366, endPoint x: 900, endPoint y: 287, distance: 79.6
click at [901, 366] on div "**********" at bounding box center [856, 246] width 243 height 401
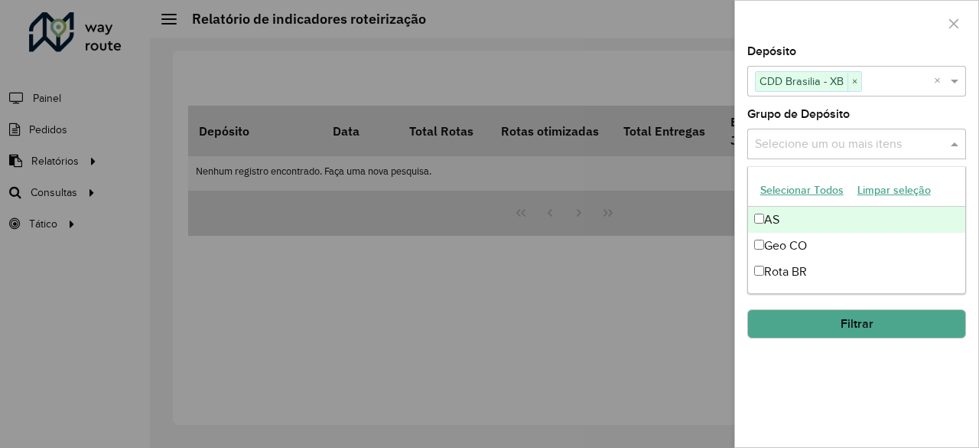
click at [893, 141] on input "text" at bounding box center [849, 144] width 196 height 18
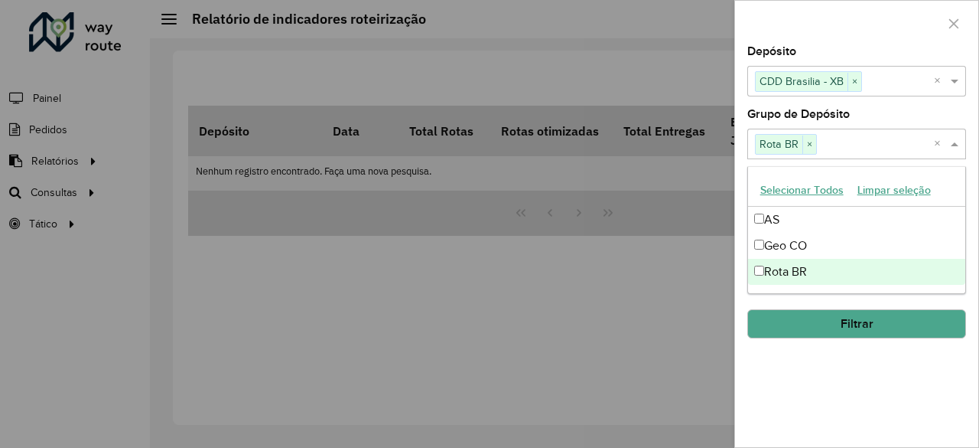
click at [835, 393] on div "**********" at bounding box center [856, 246] width 243 height 401
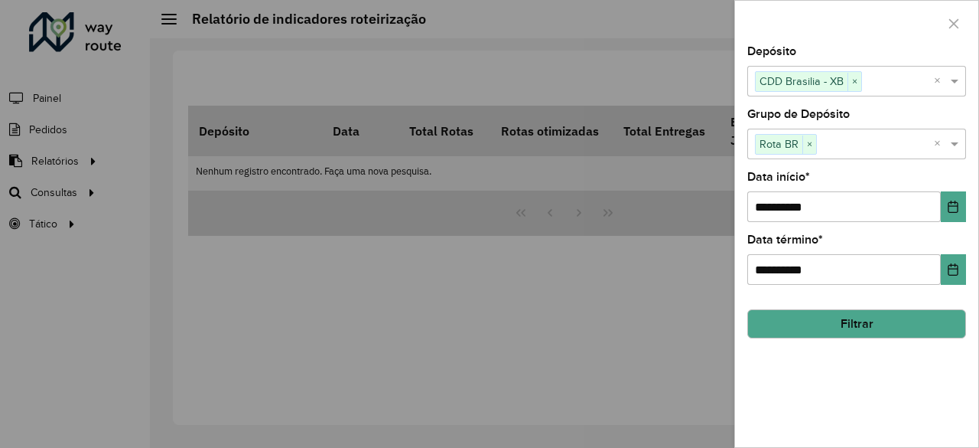
click at [857, 330] on button "Filtrar" at bounding box center [857, 323] width 219 height 29
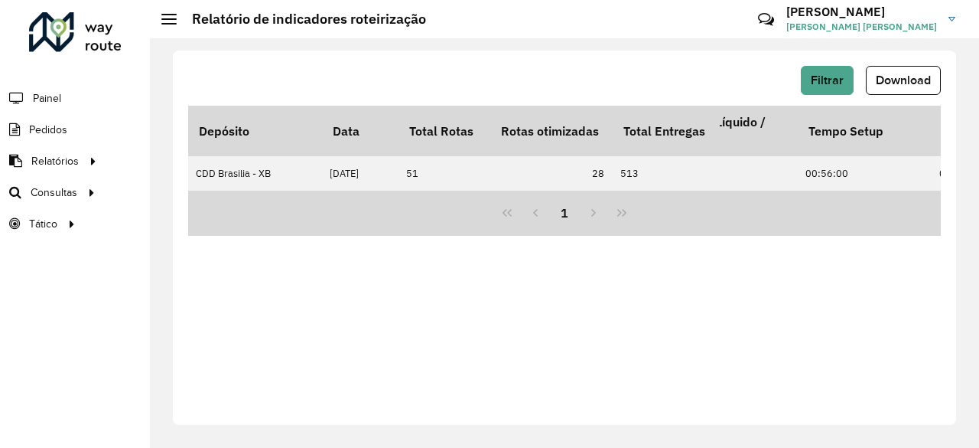
scroll to position [0, 4294]
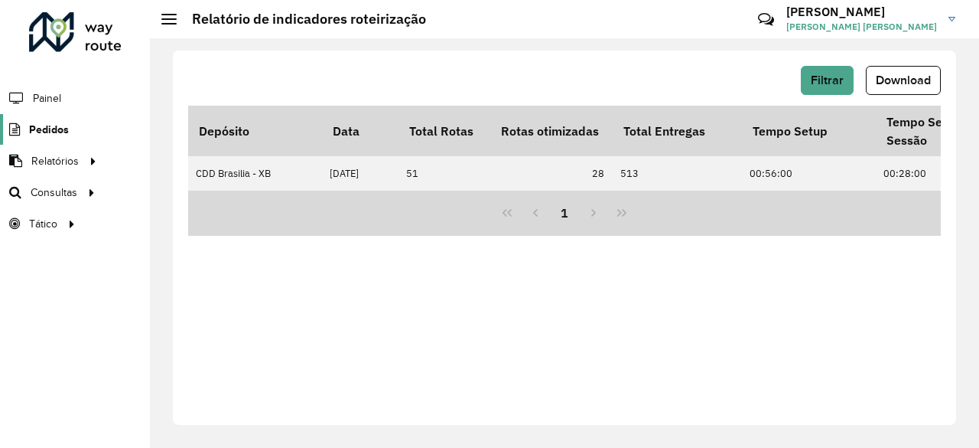
click at [62, 128] on span "Pedidos" at bounding box center [49, 130] width 40 height 16
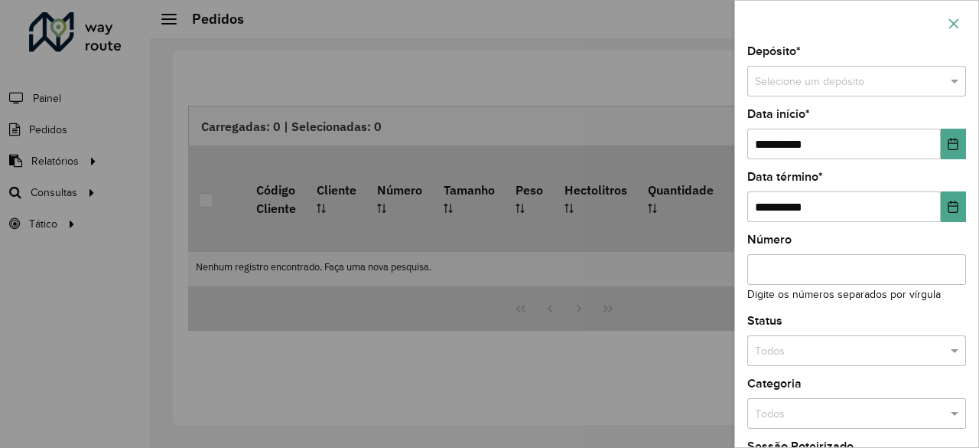
click at [956, 19] on icon "button" at bounding box center [954, 24] width 12 height 12
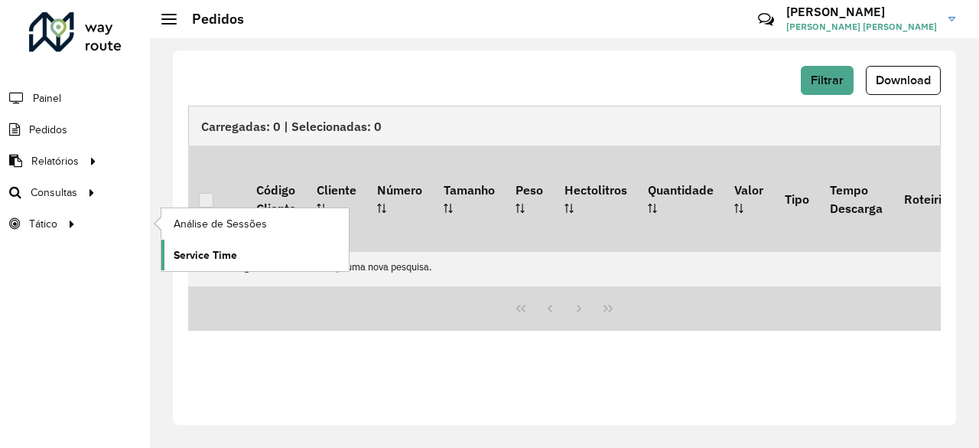
click at [217, 256] on span "Service Time" at bounding box center [206, 255] width 64 height 16
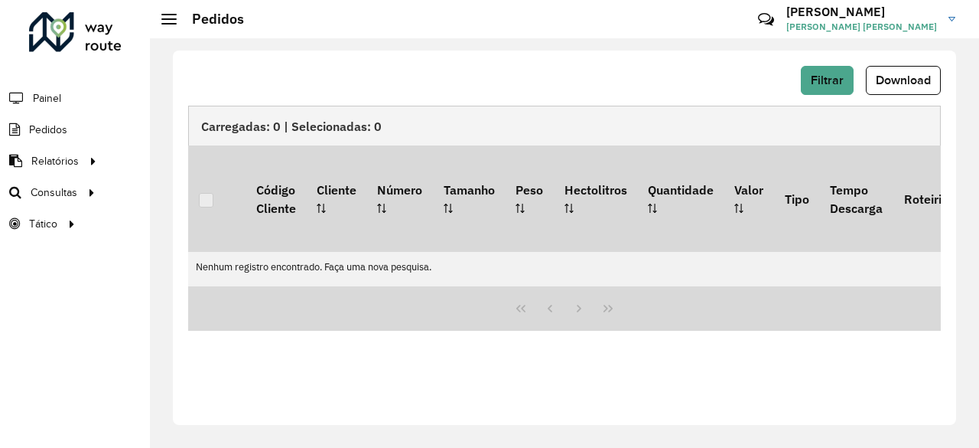
click at [450, 67] on div "Filtrar Download" at bounding box center [564, 80] width 753 height 29
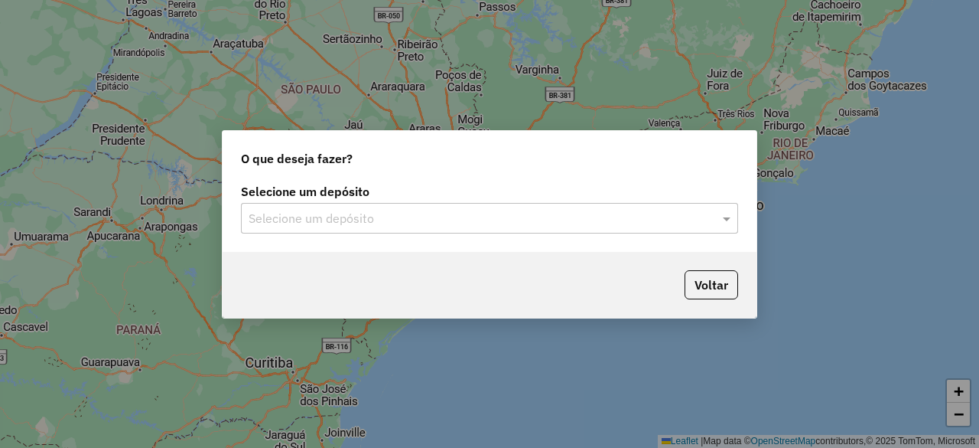
click at [432, 226] on input "text" at bounding box center [474, 219] width 451 height 18
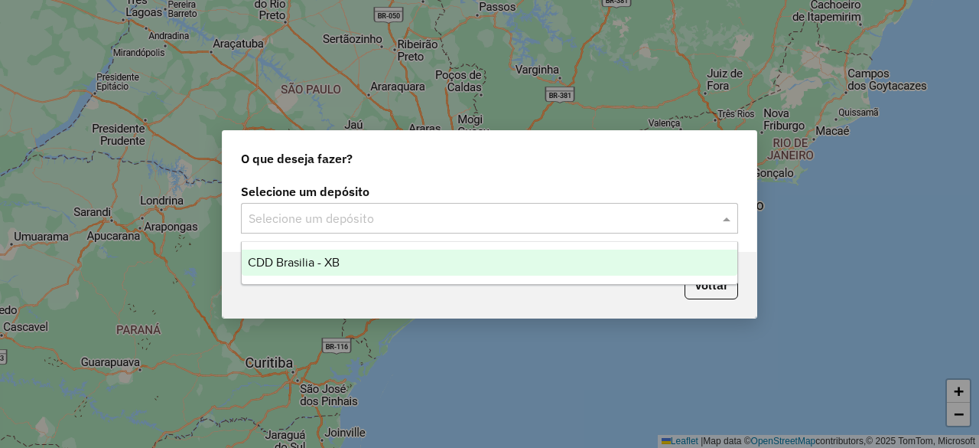
click at [381, 260] on div "CDD Brasilia - XB" at bounding box center [489, 262] width 495 height 26
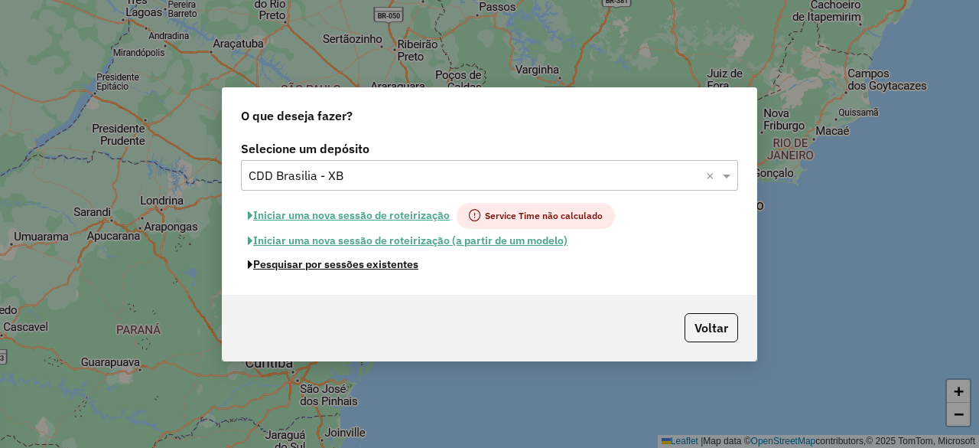
click at [375, 264] on button "Pesquisar por sessões existentes" at bounding box center [333, 264] width 184 height 24
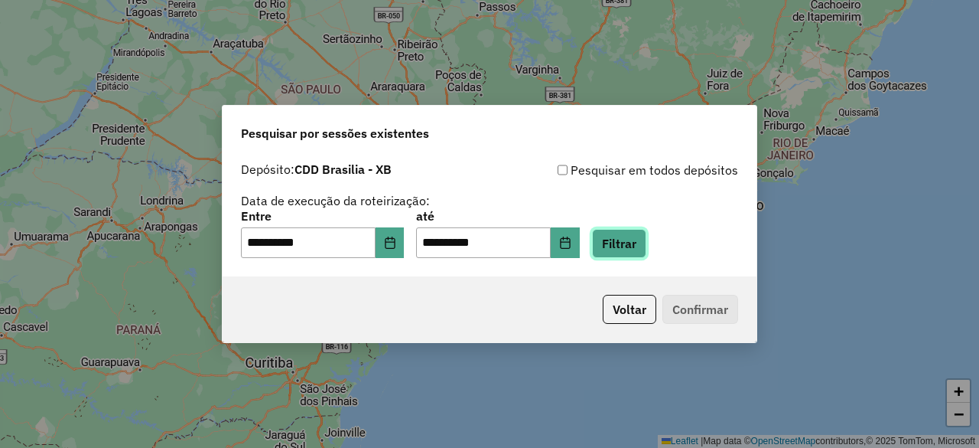
drag, startPoint x: 652, startPoint y: 245, endPoint x: 635, endPoint y: 243, distance: 17.0
click at [647, 244] on button "Filtrar" at bounding box center [619, 243] width 54 height 29
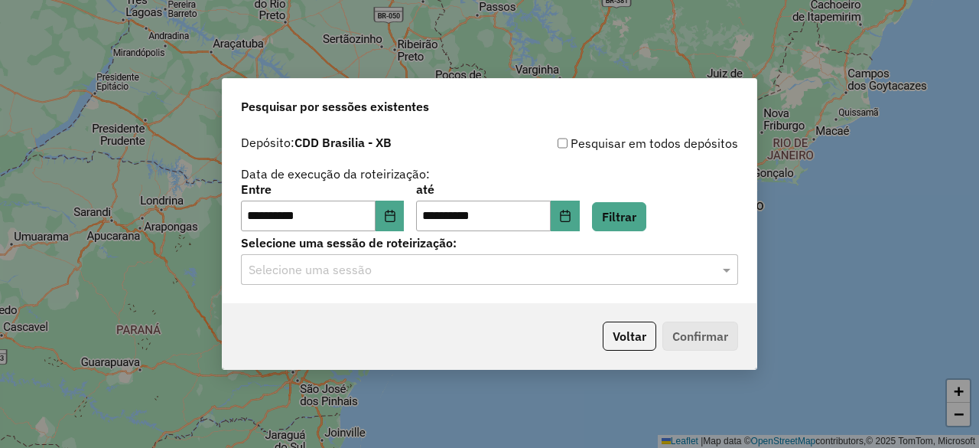
click at [504, 269] on input "text" at bounding box center [474, 270] width 451 height 18
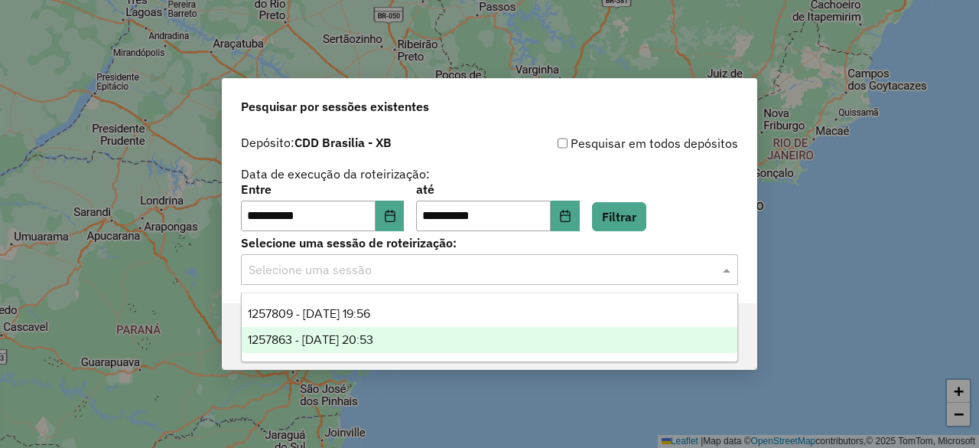
click at [405, 338] on div "1257863 - 02/09/2025 20:53" at bounding box center [489, 340] width 495 height 26
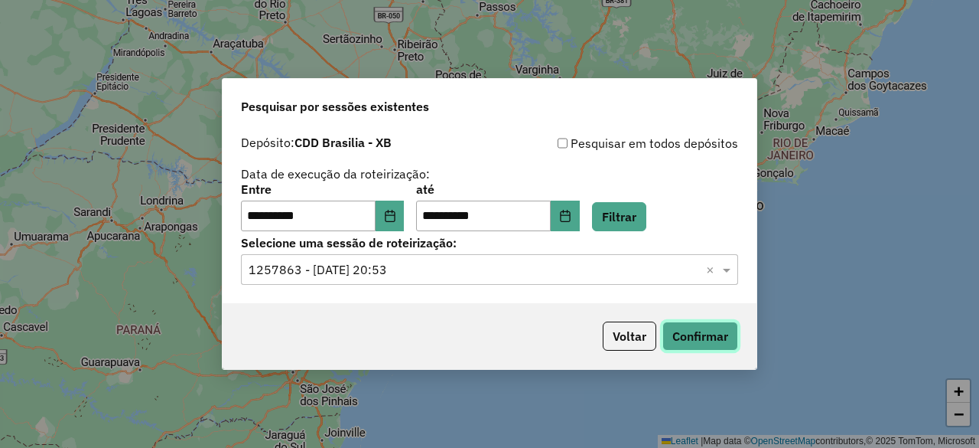
click at [682, 332] on button "Confirmar" at bounding box center [701, 335] width 76 height 29
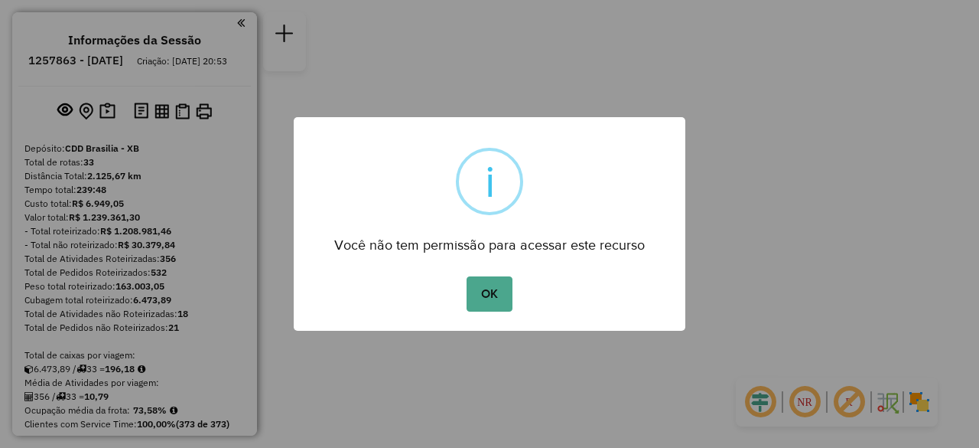
click at [503, 298] on button "OK" at bounding box center [489, 293] width 45 height 35
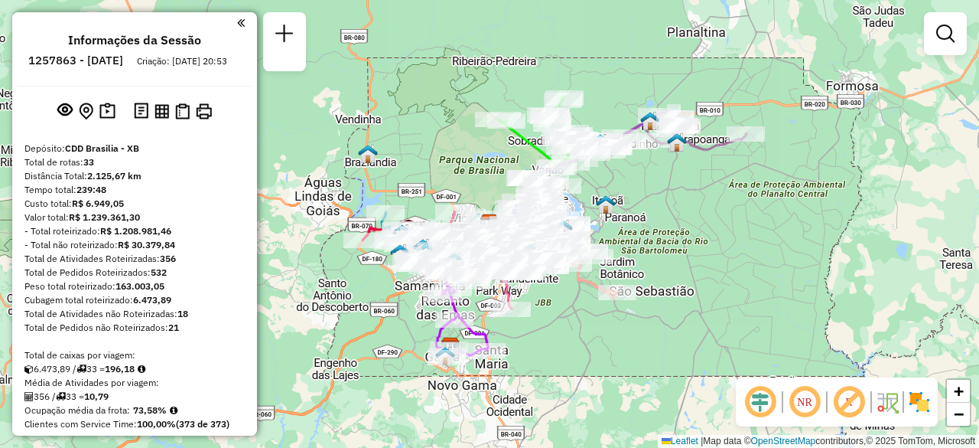
click at [804, 402] on em at bounding box center [805, 401] width 37 height 37
click at [764, 402] on em at bounding box center [760, 401] width 37 height 37
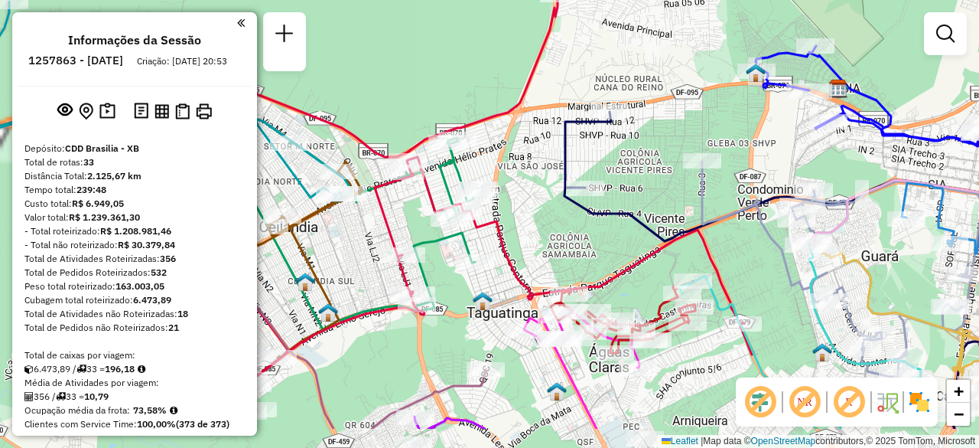
drag, startPoint x: 433, startPoint y: 150, endPoint x: 445, endPoint y: 109, distance: 42.4
click at [444, 108] on div "Janela de atendimento Grade de atendimento Capacidade Transportadoras Veículos …" at bounding box center [489, 224] width 979 height 448
drag, startPoint x: 539, startPoint y: 218, endPoint x: 533, endPoint y: 191, distance: 28.4
click at [533, 191] on div "Janela de atendimento Grade de atendimento Capacidade Transportadoras Veículos …" at bounding box center [489, 224] width 979 height 448
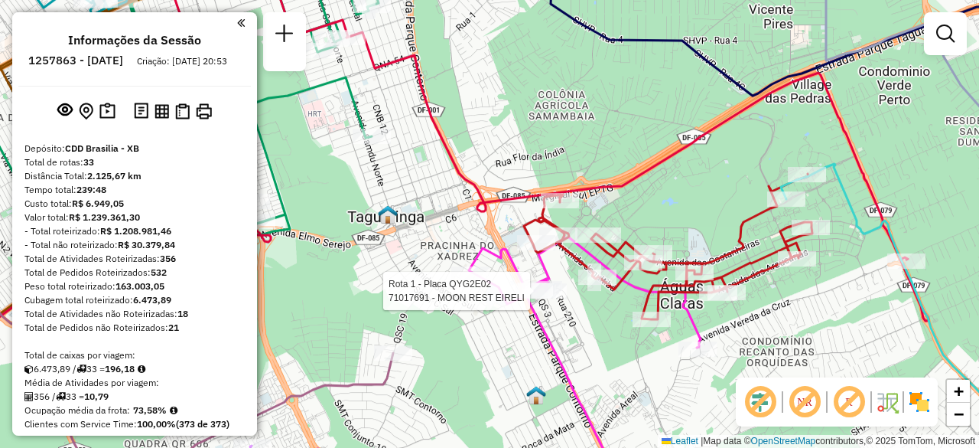
select select "**********"
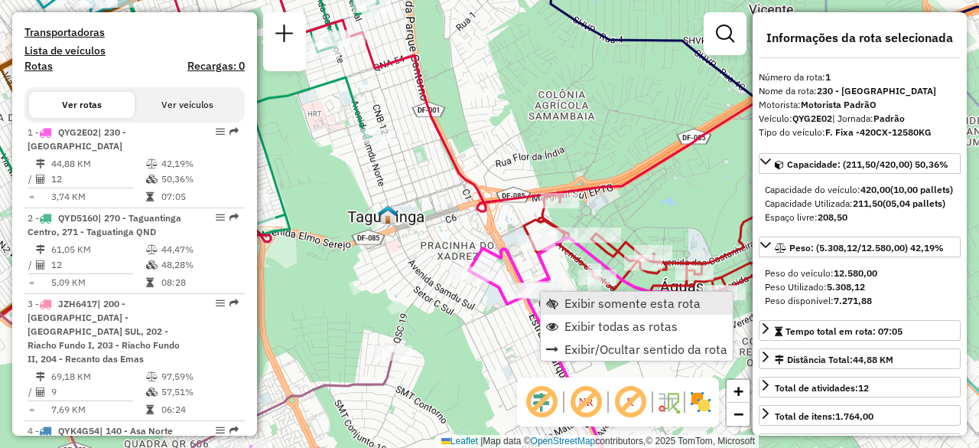
scroll to position [613, 0]
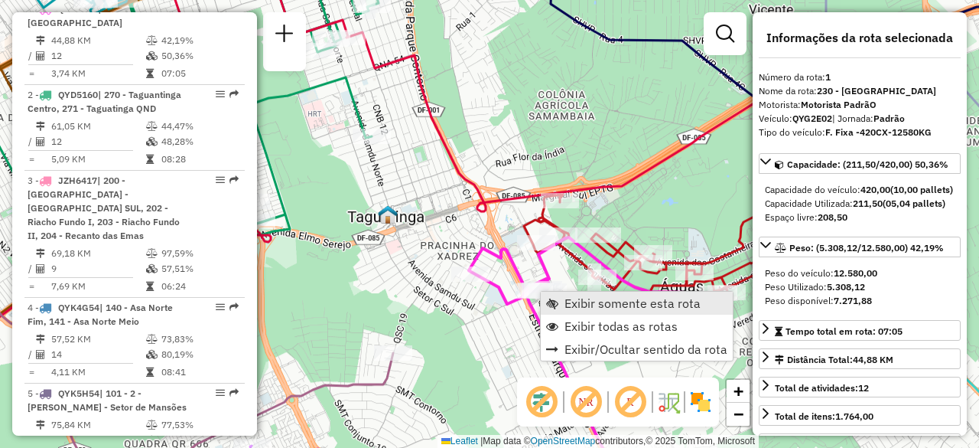
click at [604, 302] on span "Exibir somente esta rota" at bounding box center [633, 303] width 136 height 12
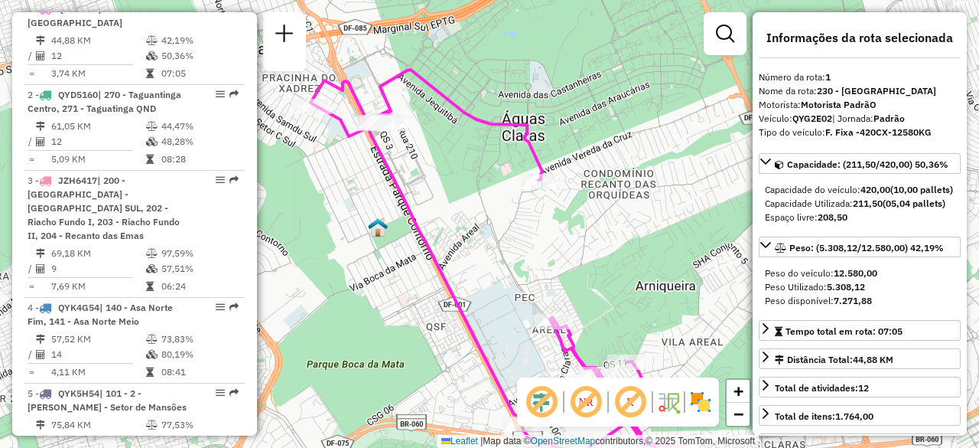
drag, startPoint x: 445, startPoint y: 196, endPoint x: 510, endPoint y: 274, distance: 101.1
click at [509, 273] on div "Janela de atendimento Grade de atendimento Capacidade Transportadoras Veículos …" at bounding box center [489, 224] width 979 height 448
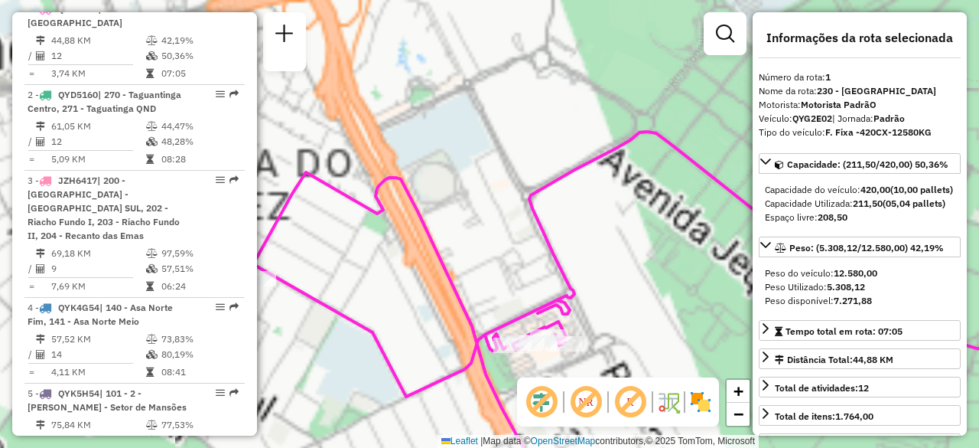
drag, startPoint x: 513, startPoint y: 249, endPoint x: 477, endPoint y: 196, distance: 63.9
click at [488, 183] on div "Janela de atendimento Grade de atendimento Capacidade Transportadoras Veículos …" at bounding box center [489, 224] width 979 height 448
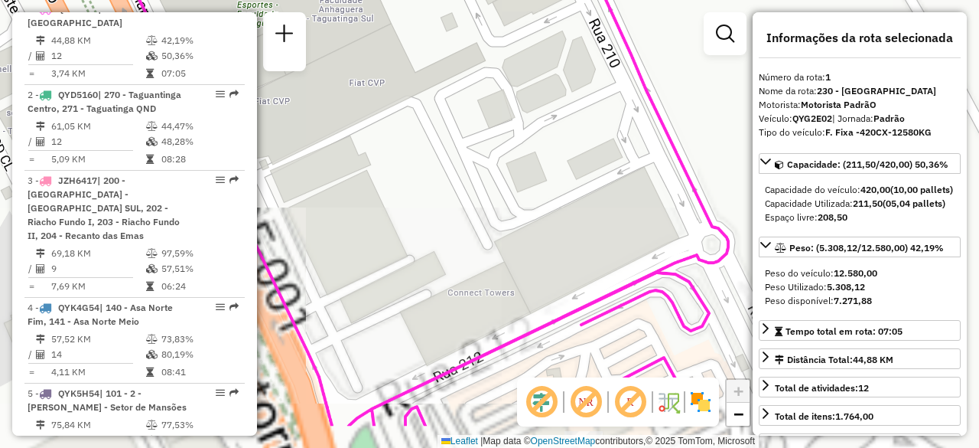
drag, startPoint x: 482, startPoint y: 181, endPoint x: 450, endPoint y: 108, distance: 79.5
click at [454, 106] on div "Janela de atendimento Grade de atendimento Capacidade Transportadoras Veículos …" at bounding box center [489, 224] width 979 height 448
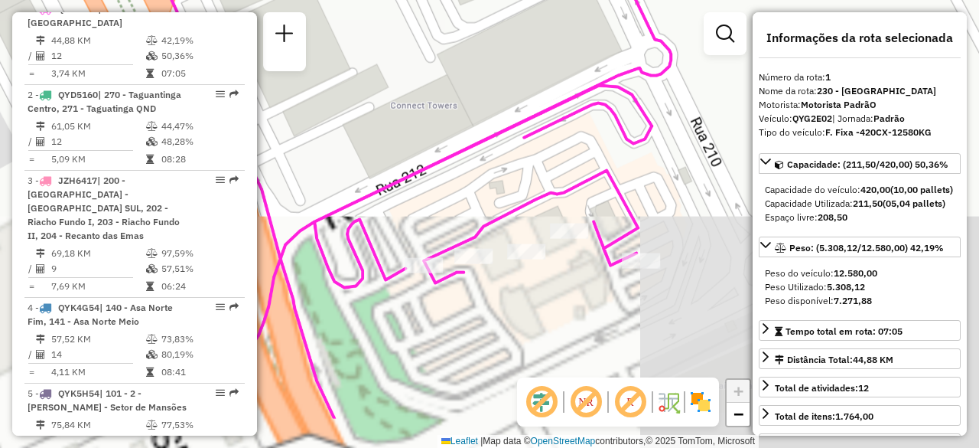
drag, startPoint x: 474, startPoint y: 160, endPoint x: 441, endPoint y: 41, distance: 123.1
click at [441, 42] on div "Janela de atendimento Grade de atendimento Capacidade Transportadoras Veículos …" at bounding box center [489, 224] width 979 height 448
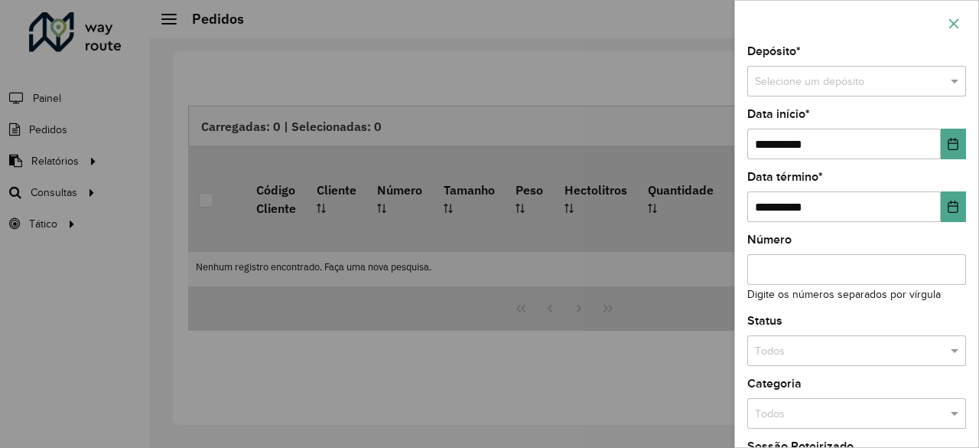
click at [953, 22] on icon "button" at bounding box center [955, 23] width 10 height 10
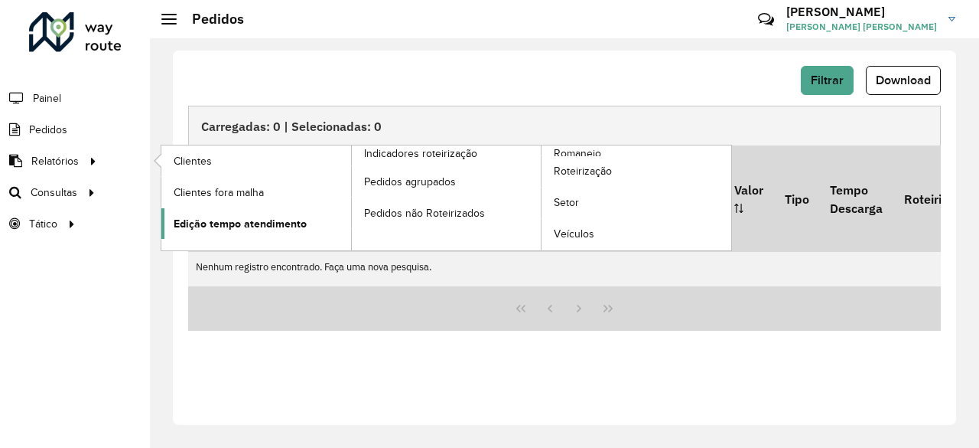
click at [275, 226] on span "Edição tempo atendimento" at bounding box center [240, 224] width 133 height 16
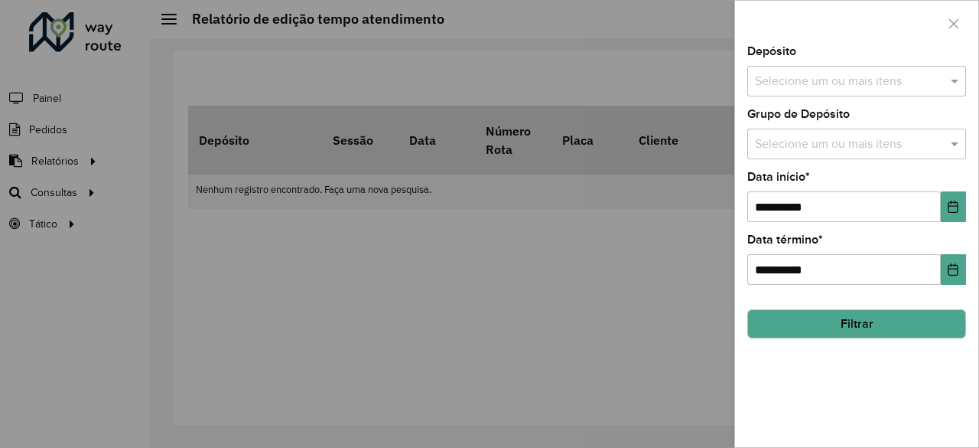
click at [809, 67] on div "Selecione um ou mais itens" at bounding box center [857, 81] width 219 height 31
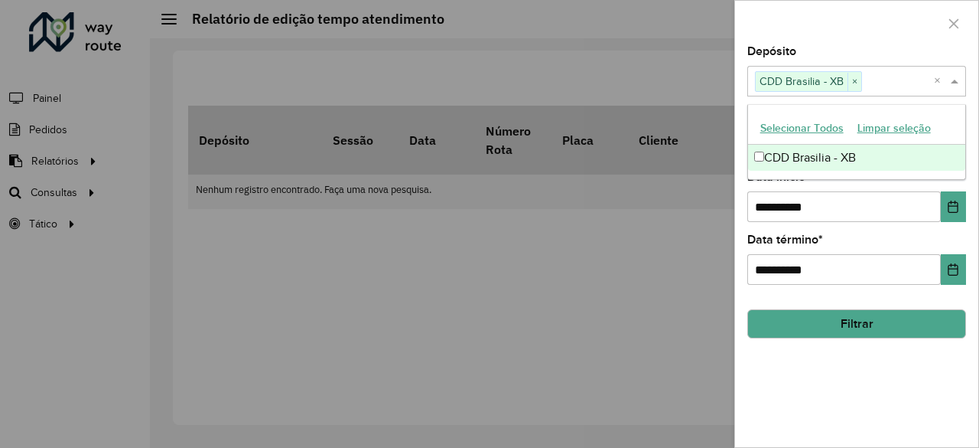
click at [739, 202] on div "**********" at bounding box center [856, 246] width 243 height 401
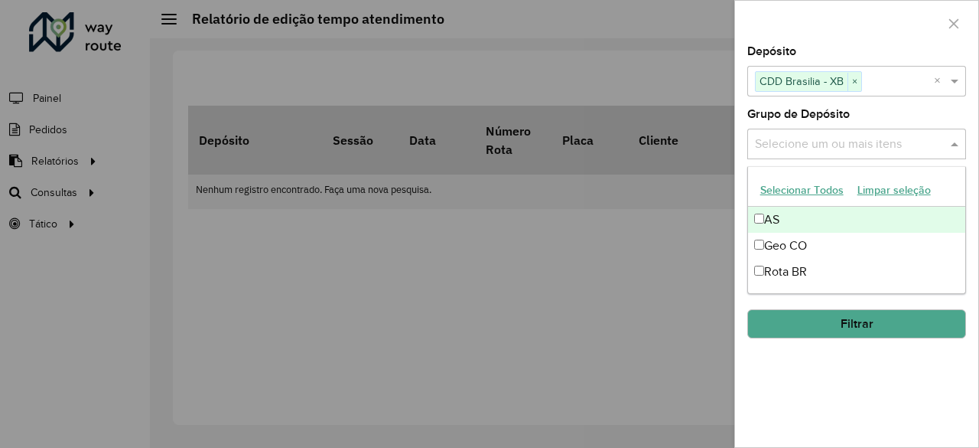
click at [823, 151] on input "text" at bounding box center [849, 144] width 196 height 18
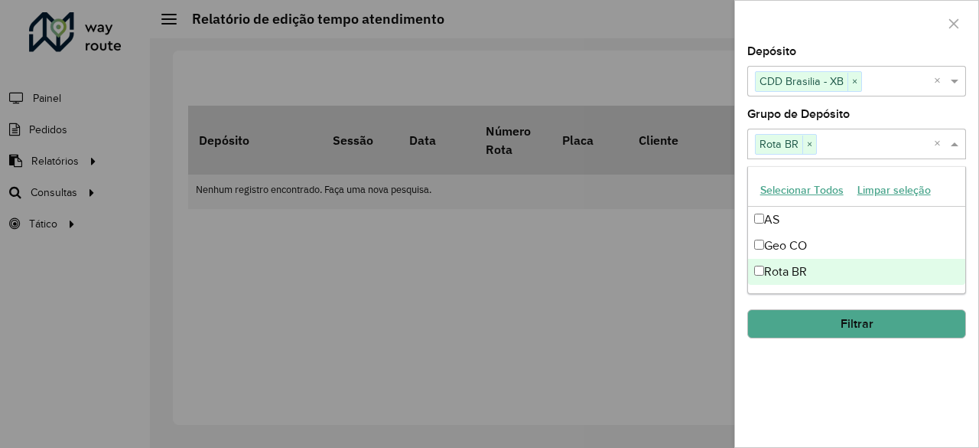
click at [852, 327] on button "Filtrar" at bounding box center [857, 323] width 219 height 29
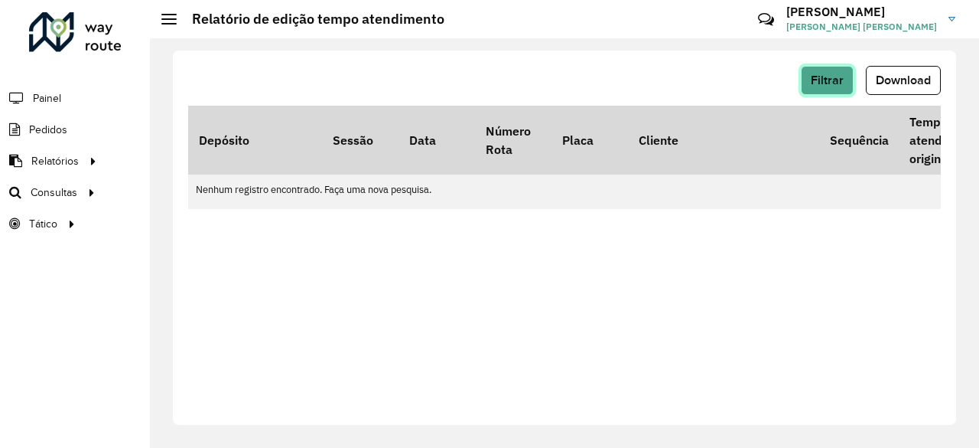
click at [825, 80] on span "Filtrar" at bounding box center [827, 79] width 33 height 13
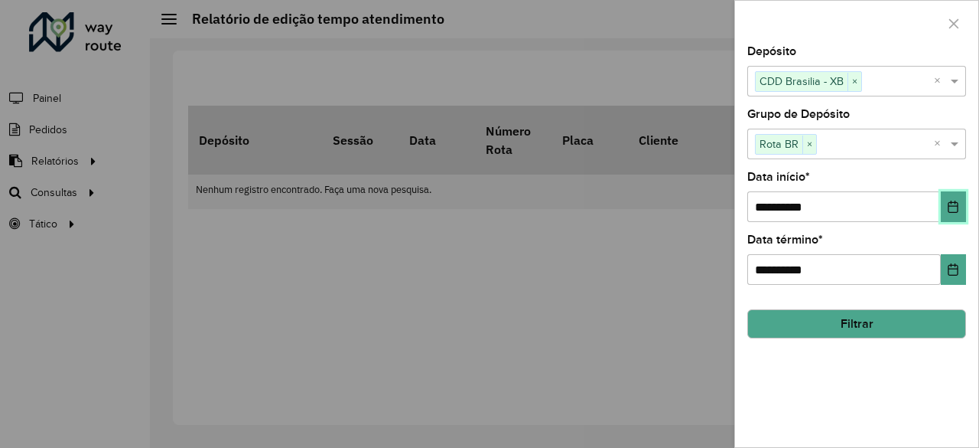
click at [955, 203] on icon "Choose Date" at bounding box center [953, 206] width 12 height 12
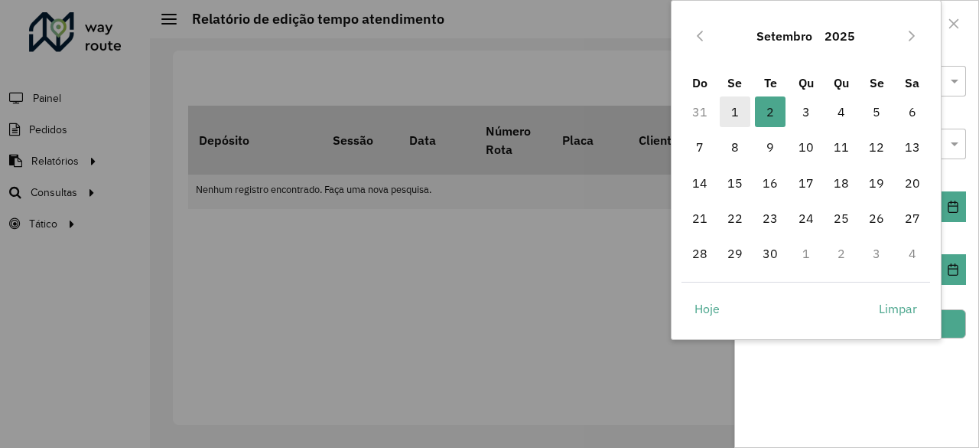
click at [736, 106] on span "1" at bounding box center [735, 111] width 31 height 31
type input "**********"
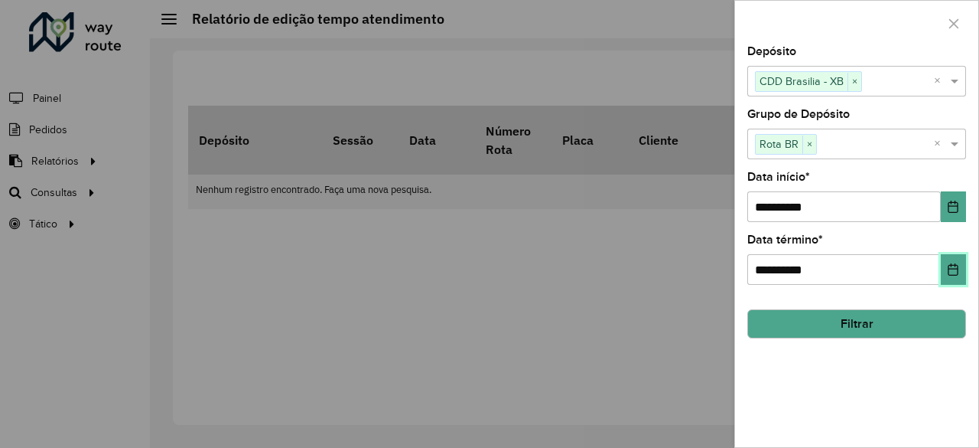
click at [949, 267] on icon "Choose Date" at bounding box center [953, 269] width 12 height 12
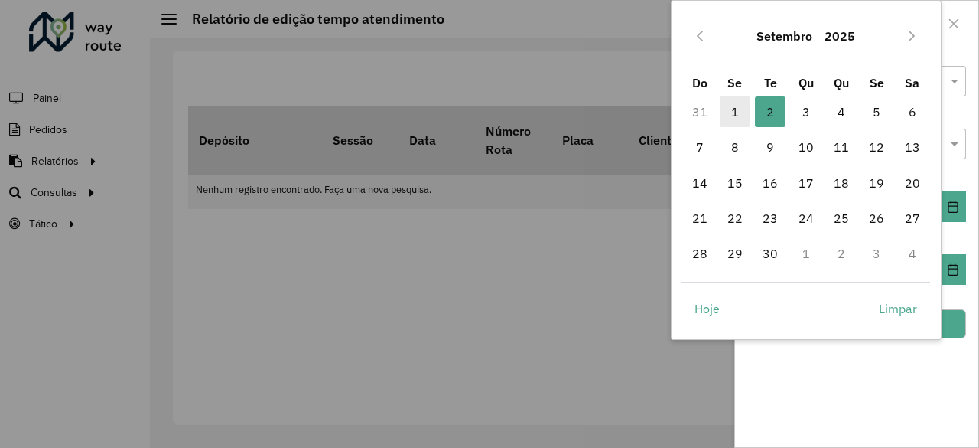
click at [738, 106] on span "1" at bounding box center [735, 111] width 31 height 31
type input "**********"
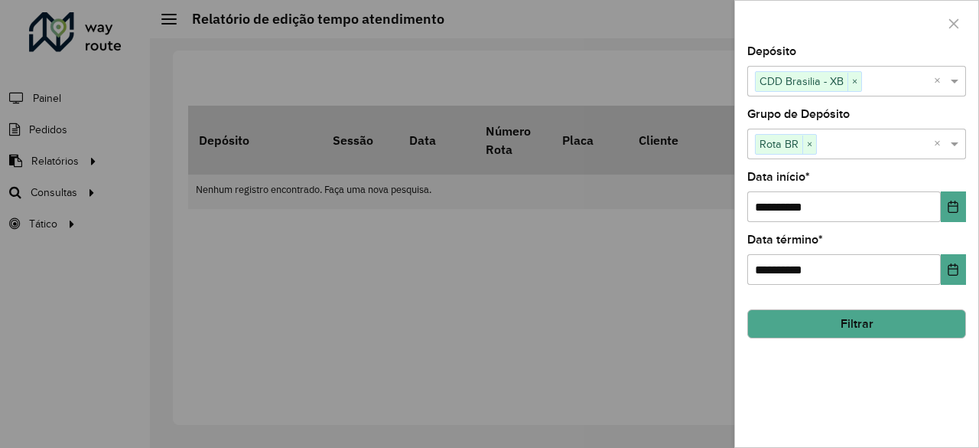
click at [894, 319] on button "Filtrar" at bounding box center [857, 323] width 219 height 29
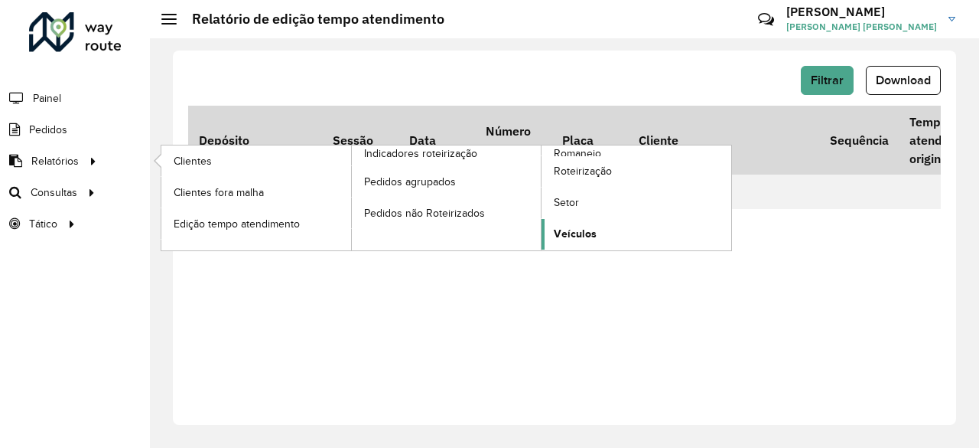
click at [592, 226] on span "Veículos" at bounding box center [575, 234] width 43 height 16
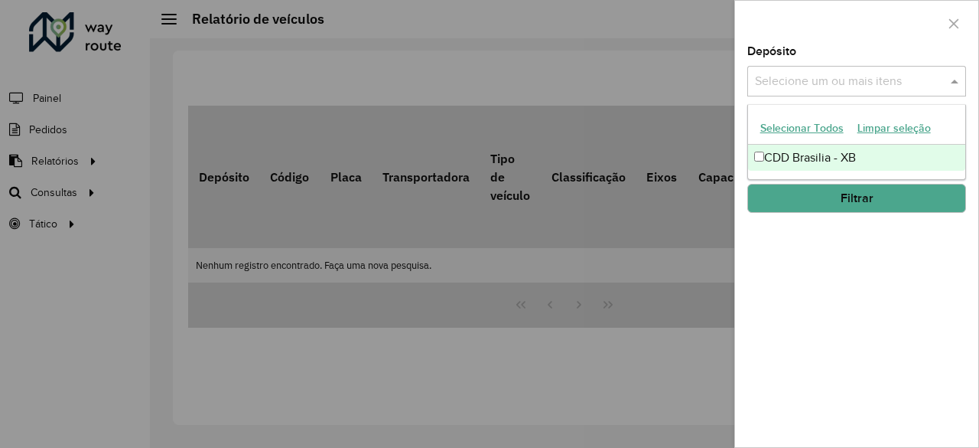
click at [849, 80] on input "text" at bounding box center [849, 82] width 196 height 18
click at [756, 146] on div "CDD Brasilia - XB" at bounding box center [857, 158] width 218 height 26
click at [844, 254] on div "Depósito Selecione um ou mais itens CDD Brasilia - XB × × Grupo de Depósito Sel…" at bounding box center [856, 246] width 243 height 401
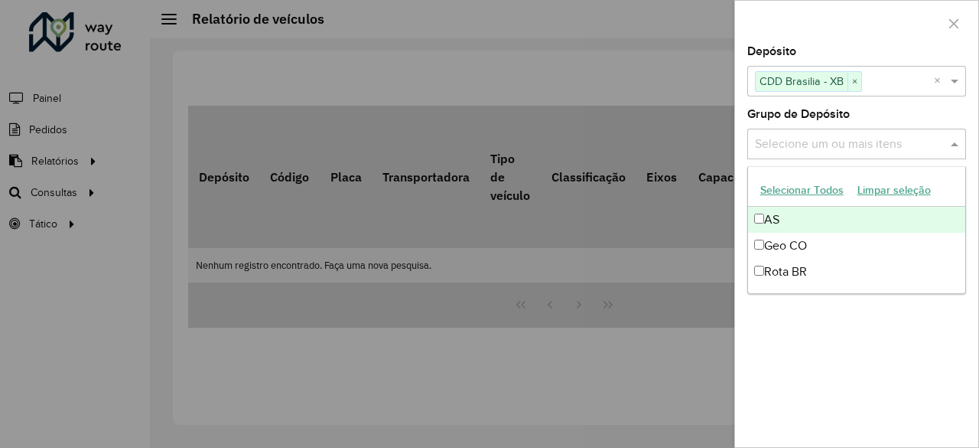
click at [883, 145] on input "text" at bounding box center [849, 144] width 196 height 18
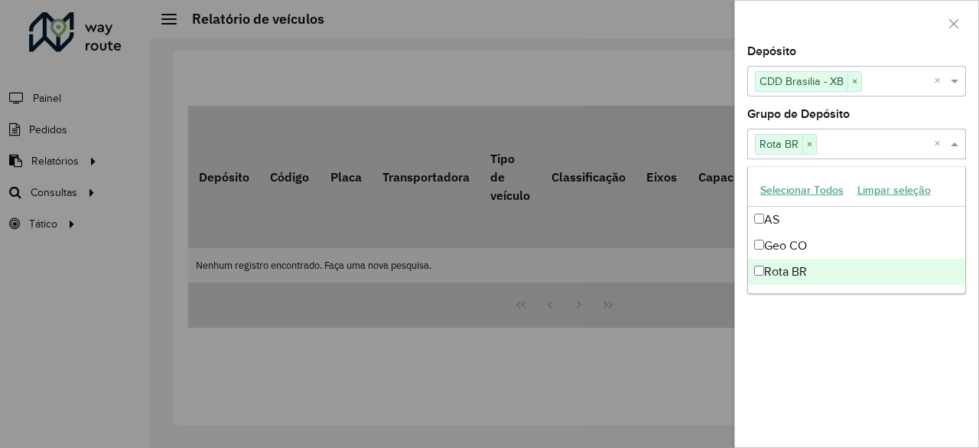
click at [809, 324] on div "Depósito Selecione um ou mais itens CDD Brasilia - XB × × Grupo de Depósito Sel…" at bounding box center [856, 246] width 243 height 401
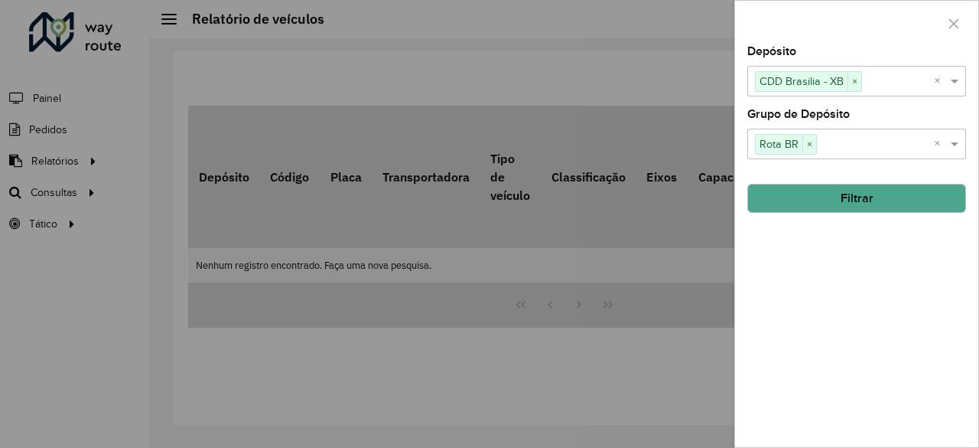
click at [852, 201] on button "Filtrar" at bounding box center [857, 198] width 219 height 29
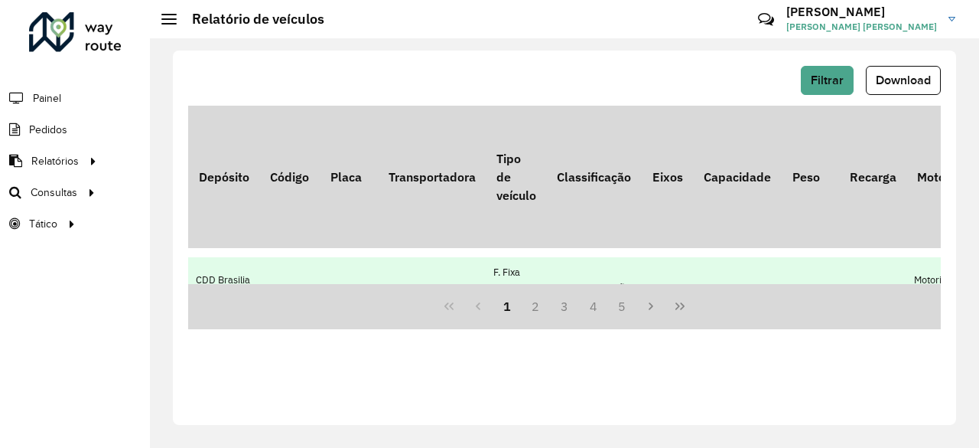
scroll to position [77, 0]
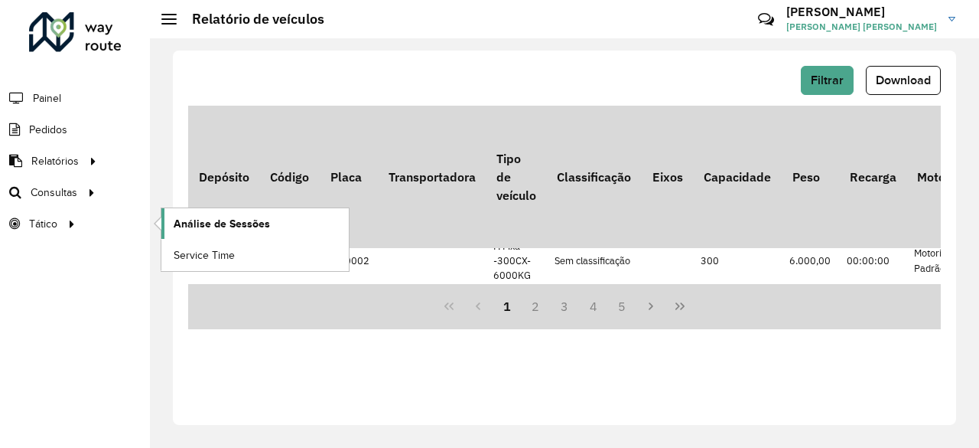
click at [243, 220] on span "Análise de Sessões" at bounding box center [222, 224] width 96 height 16
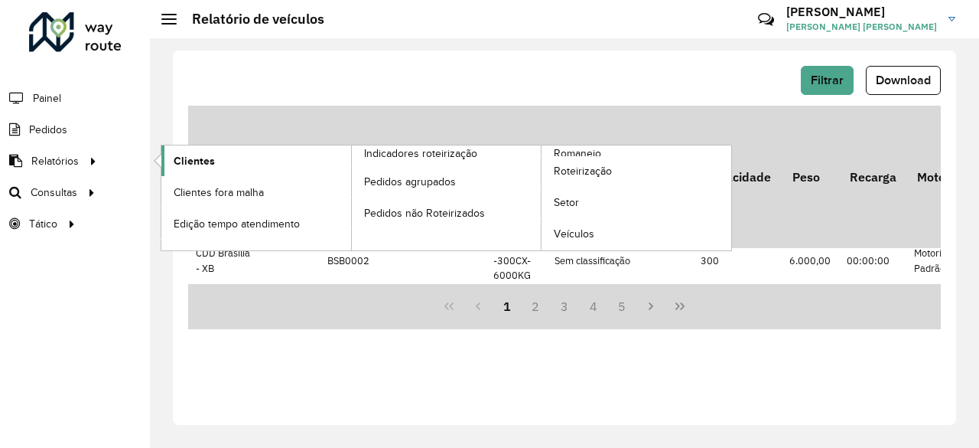
click at [200, 161] on span "Clientes" at bounding box center [194, 161] width 41 height 16
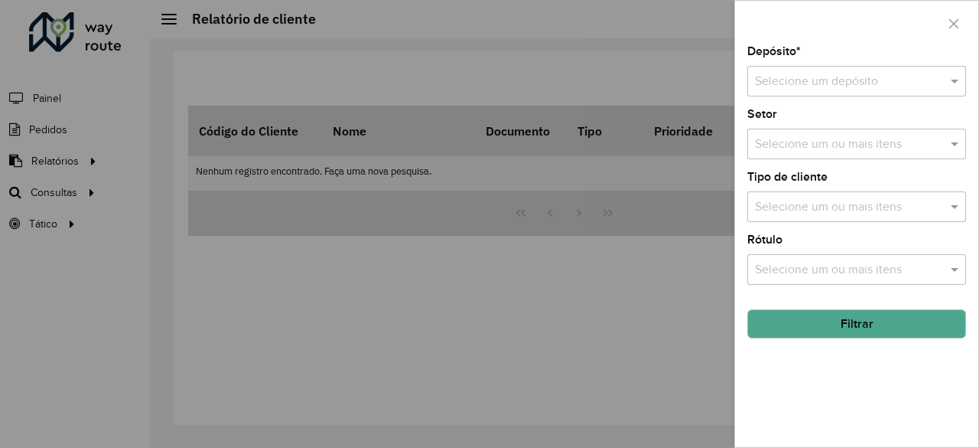
click at [810, 79] on input "text" at bounding box center [841, 82] width 173 height 18
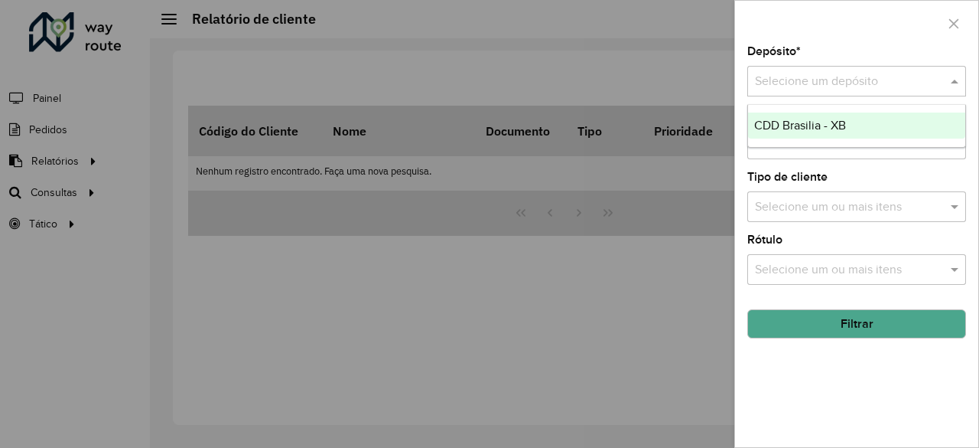
click at [808, 122] on span "CDD Brasilia - XB" at bounding box center [800, 125] width 92 height 13
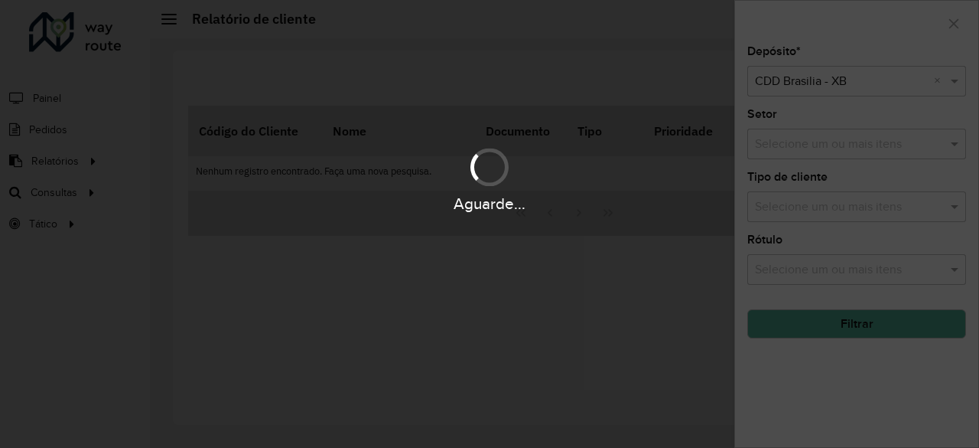
click at [845, 145] on hb-app "Aguarde... Pop-up bloqueado! Seu navegador bloqueou automáticamente a abertura …" at bounding box center [489, 224] width 979 height 448
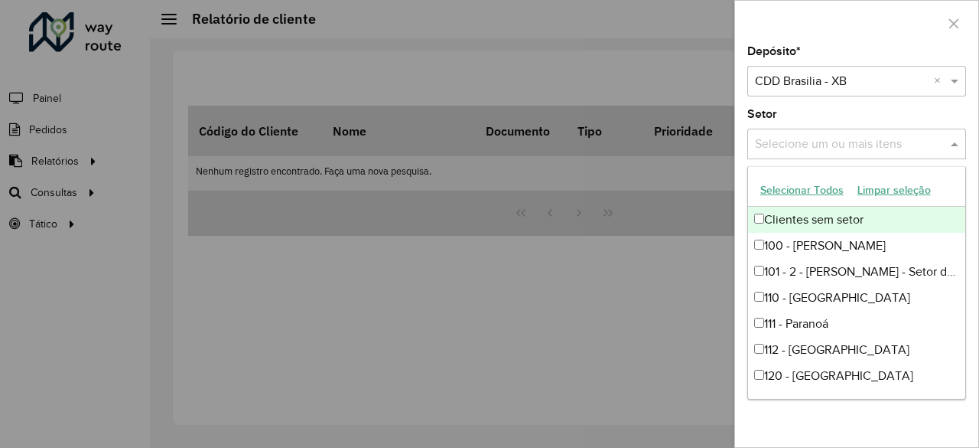
click at [854, 152] on input "text" at bounding box center [849, 144] width 196 height 18
click at [802, 191] on button "Selecionar Todos" at bounding box center [802, 190] width 97 height 24
click at [844, 108] on div "Depósito * Selecione um depósito × CDD Brasilia - XB × Setor Selecione um ou ma…" at bounding box center [856, 246] width 243 height 401
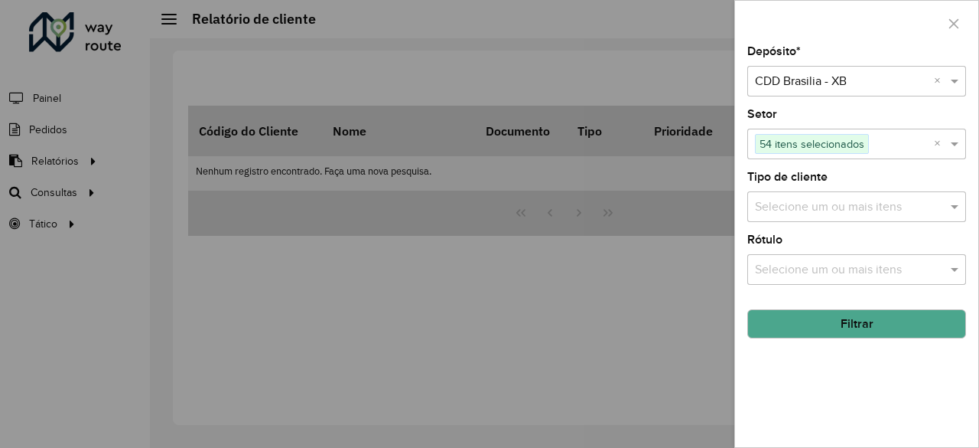
click at [851, 202] on input "text" at bounding box center [849, 207] width 196 height 18
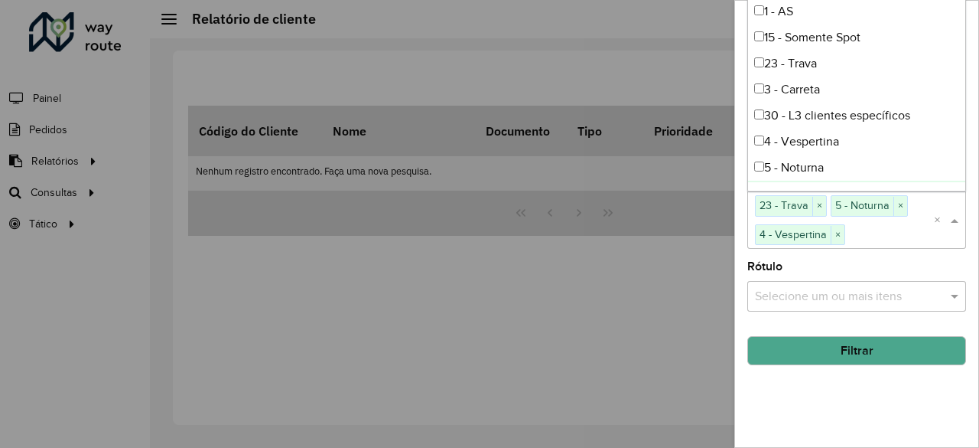
click at [836, 253] on div "Depósito * Selecione um depósito × CDD Brasilia - XB × Setor Selecione um ou ma…" at bounding box center [856, 246] width 243 height 401
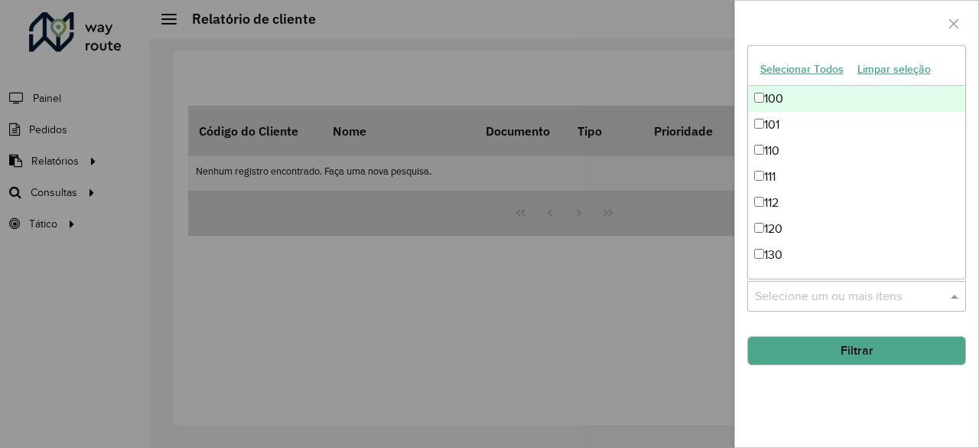
click at [842, 292] on input "text" at bounding box center [849, 296] width 196 height 18
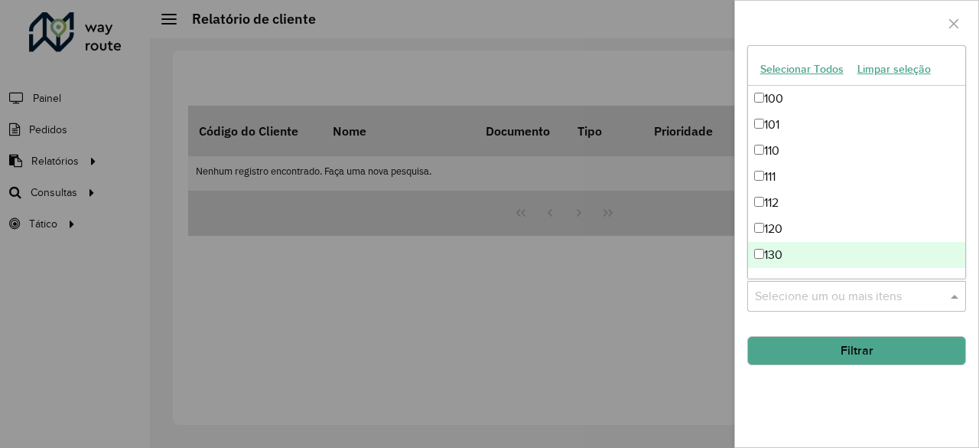
click at [851, 298] on input "text" at bounding box center [849, 296] width 196 height 18
click at [852, 348] on button "Filtrar" at bounding box center [857, 350] width 219 height 29
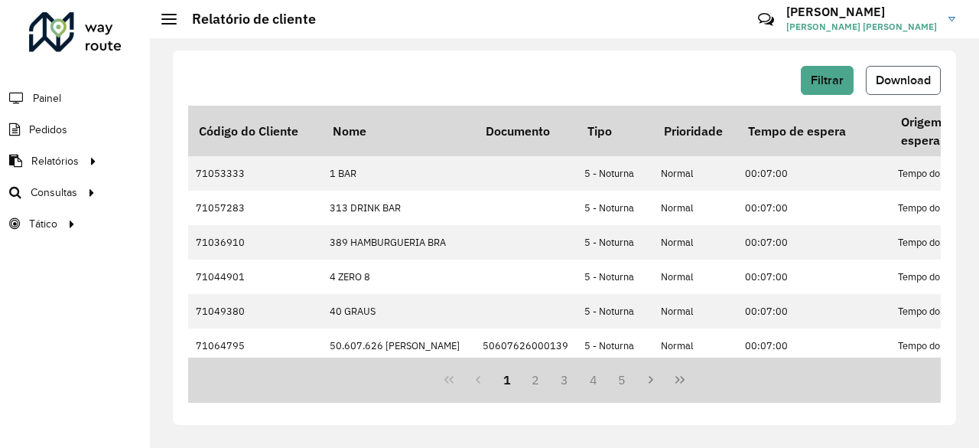
click at [908, 79] on span "Download" at bounding box center [903, 79] width 55 height 13
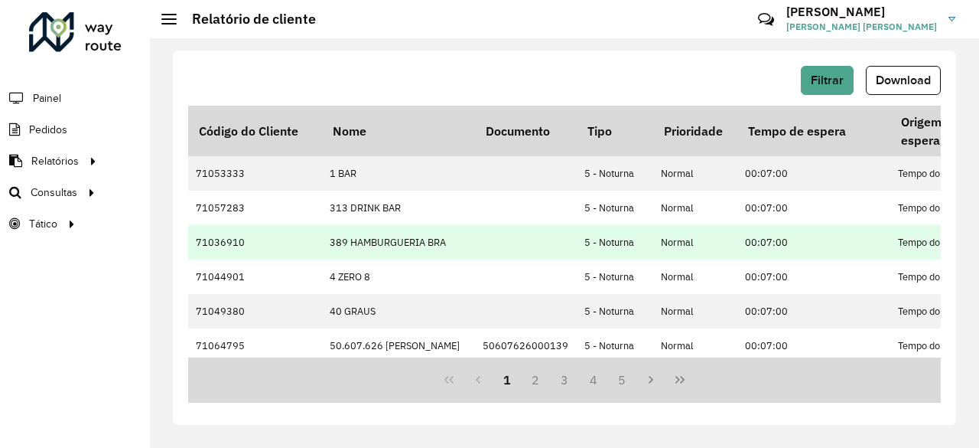
scroll to position [77, 0]
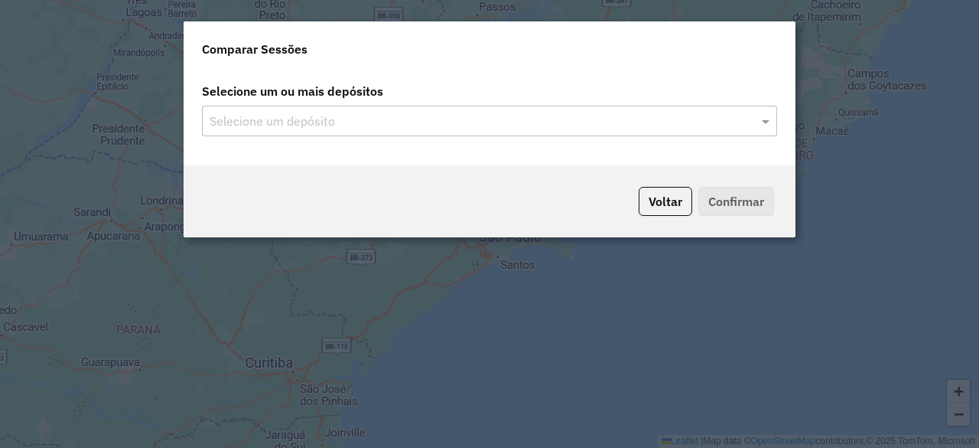
click at [389, 119] on input "text" at bounding box center [482, 121] width 552 height 18
click at [341, 130] on div "Selecione um depósito" at bounding box center [489, 121] width 575 height 31
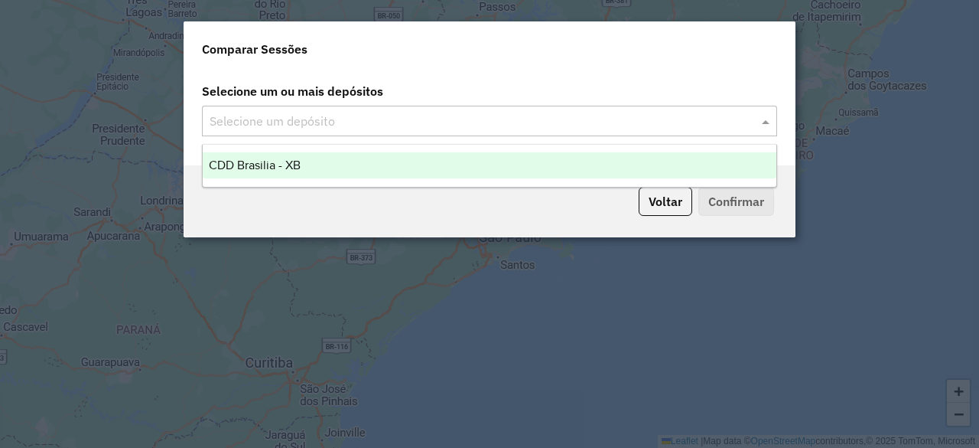
click at [326, 160] on div "CDD Brasilia - XB" at bounding box center [490, 165] width 574 height 26
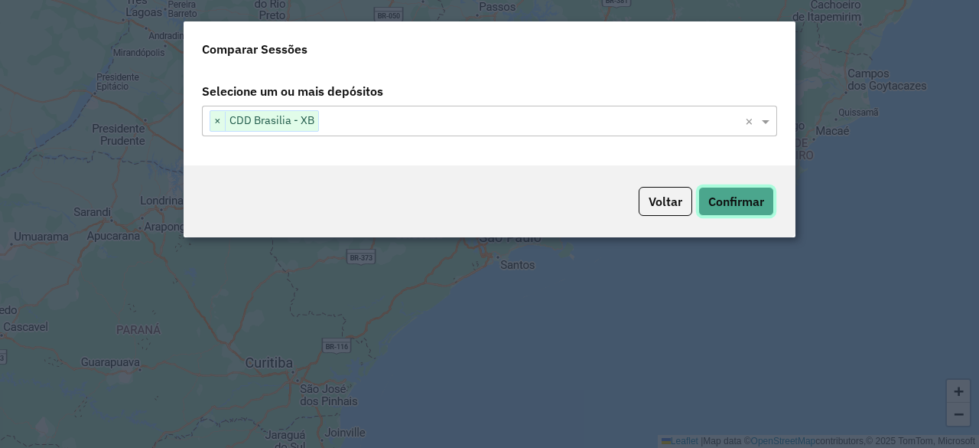
click at [763, 200] on button "Confirmar" at bounding box center [737, 201] width 76 height 29
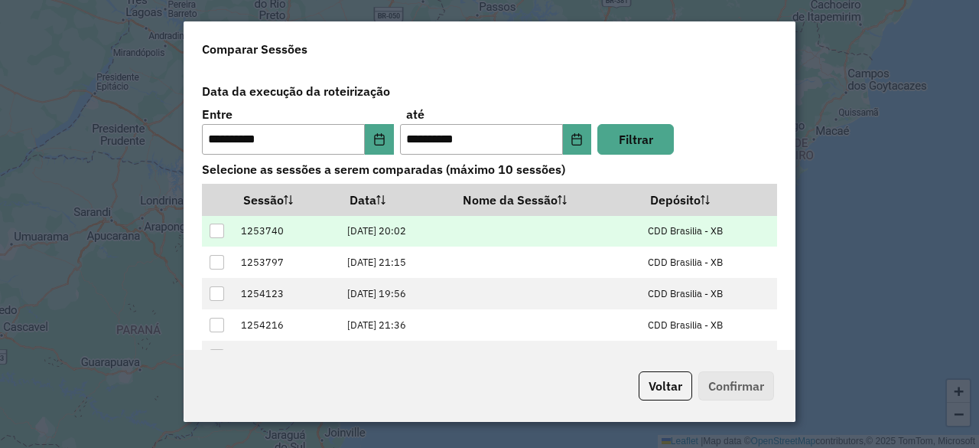
click at [218, 230] on div at bounding box center [217, 230] width 15 height 15
click at [216, 229] on icon at bounding box center [217, 230] width 11 height 11
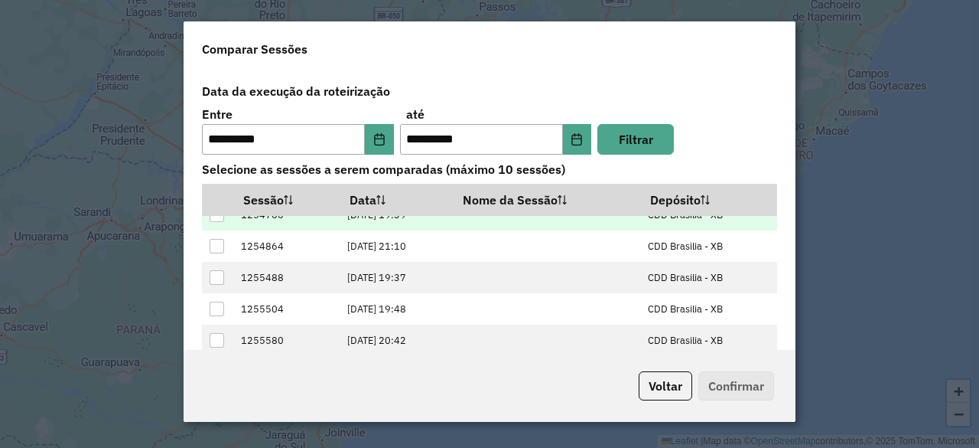
scroll to position [151, 0]
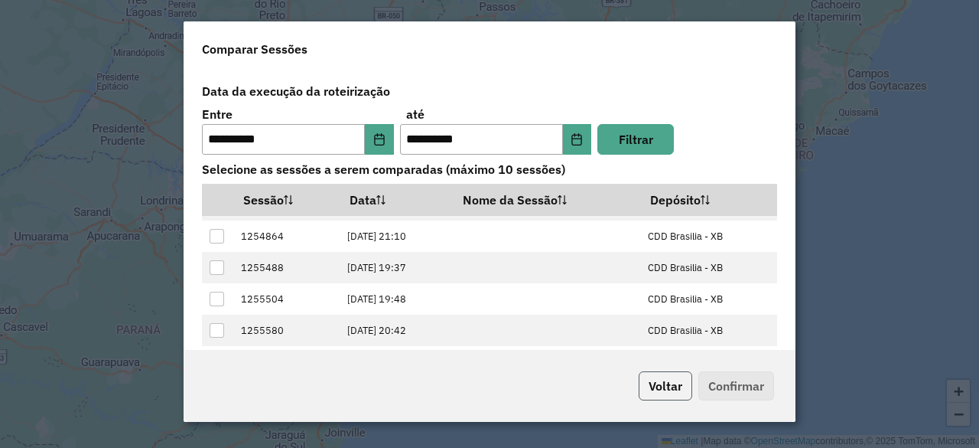
click at [672, 396] on button "Voltar" at bounding box center [666, 385] width 54 height 29
